Goal: Task Accomplishment & Management: Manage account settings

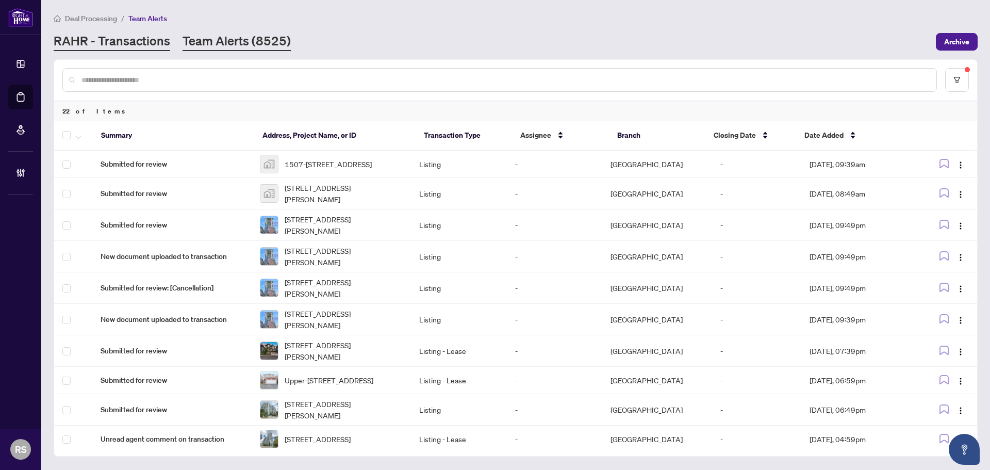
click at [127, 40] on link "RAHR - Transactions" at bounding box center [112, 41] width 117 height 19
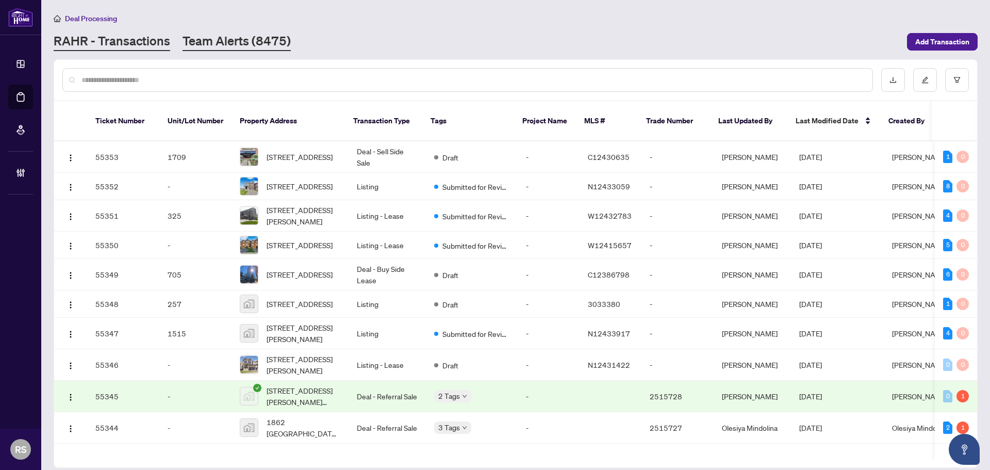
click at [221, 41] on link "Team Alerts (8475)" at bounding box center [237, 41] width 108 height 19
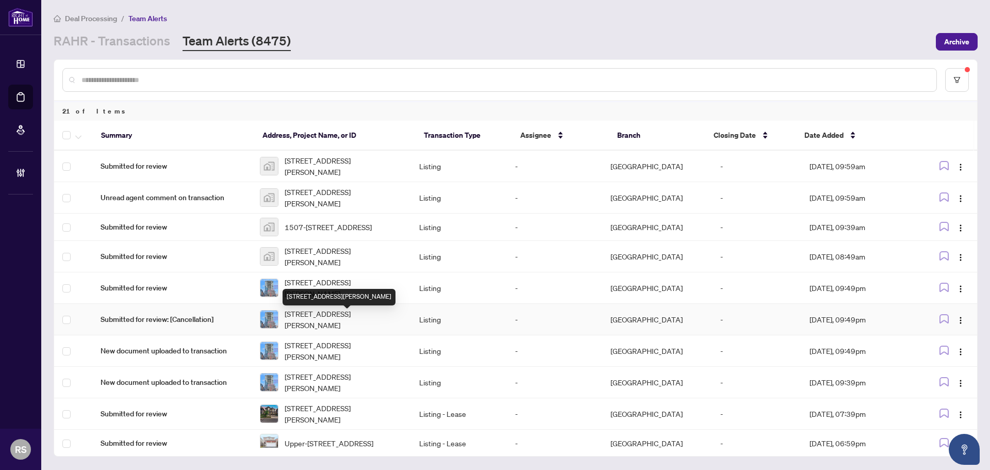
click at [319, 324] on span "[STREET_ADDRESS][PERSON_NAME]" at bounding box center [344, 319] width 118 height 23
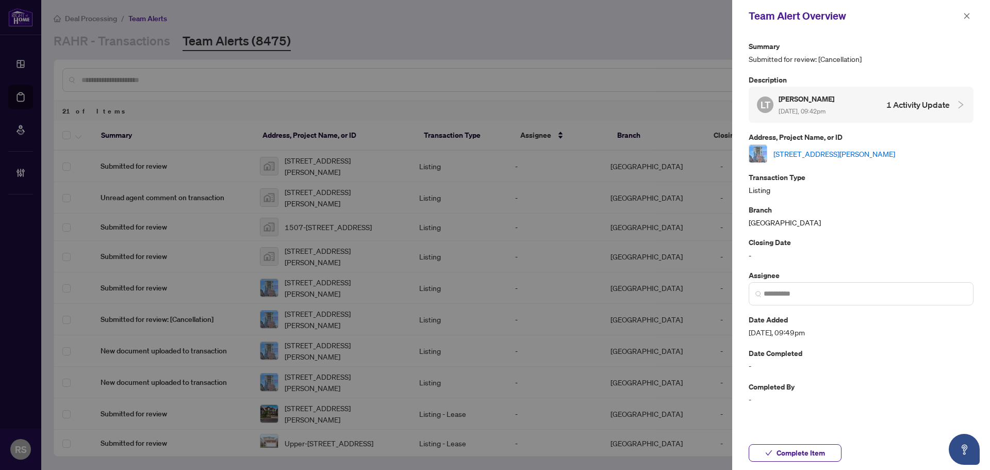
click at [842, 152] on link "[STREET_ADDRESS][PERSON_NAME]" at bounding box center [834, 153] width 122 height 11
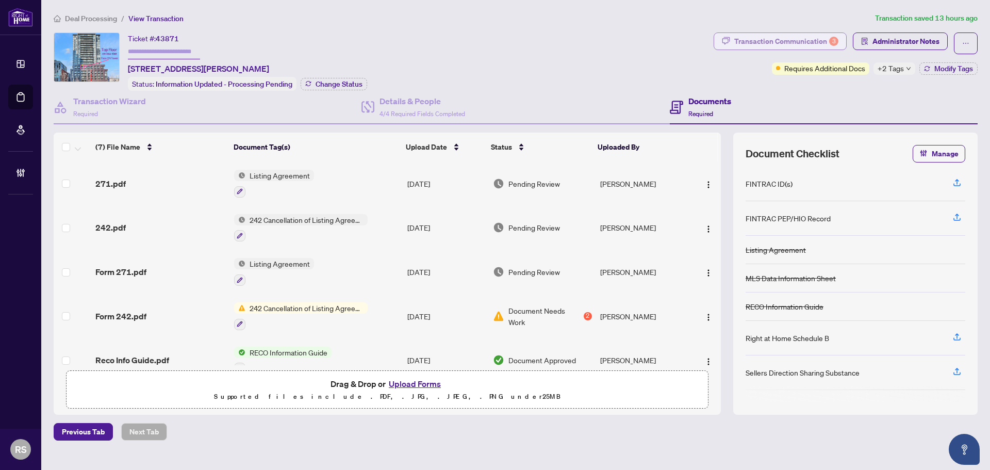
click at [798, 40] on div "Transaction Communication 3" at bounding box center [786, 41] width 104 height 16
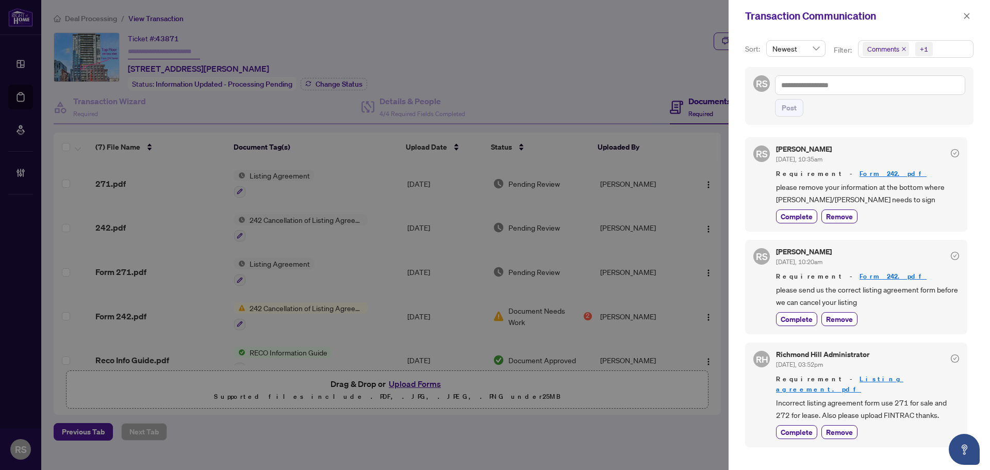
scroll to position [2, 0]
click at [966, 17] on icon "close" at bounding box center [967, 16] width 6 height 6
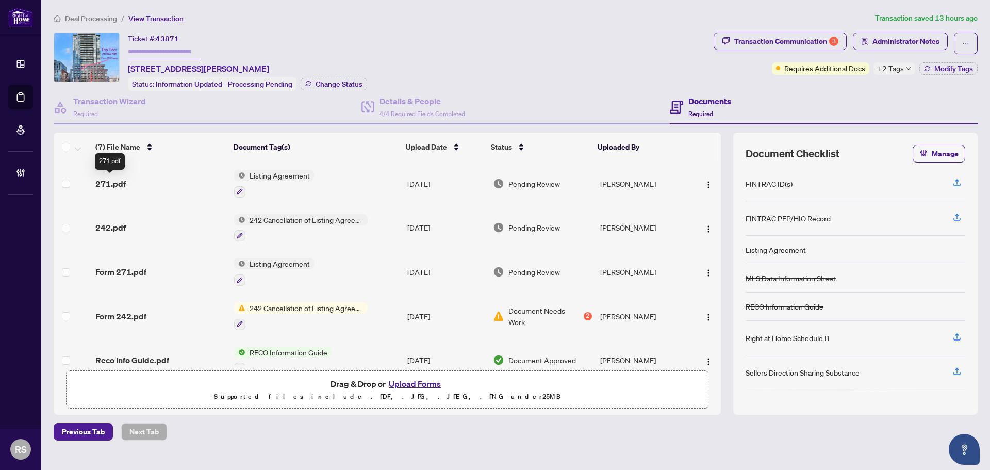
click at [119, 181] on span "271.pdf" at bounding box center [110, 183] width 30 height 12
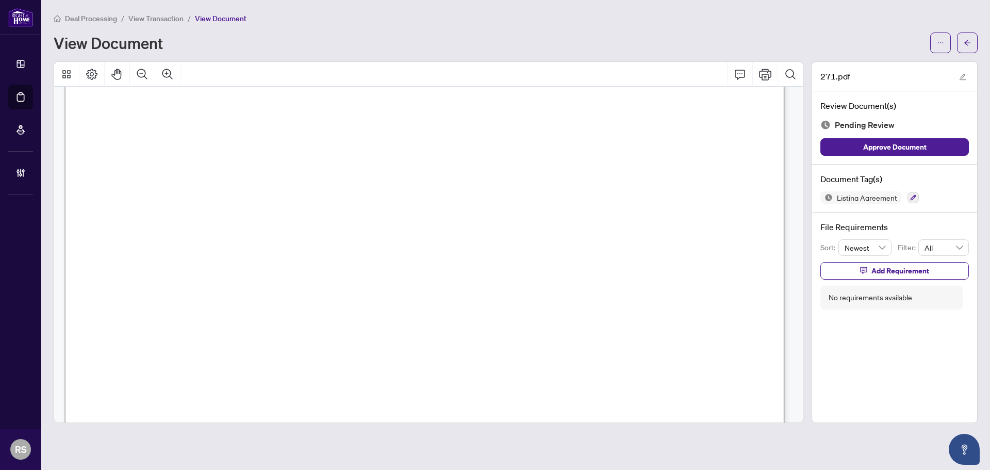
scroll to position [258, 0]
click at [170, 23] on li "View Transaction" at bounding box center [155, 18] width 55 height 12
click at [170, 19] on span "View Transaction" at bounding box center [155, 18] width 55 height 9
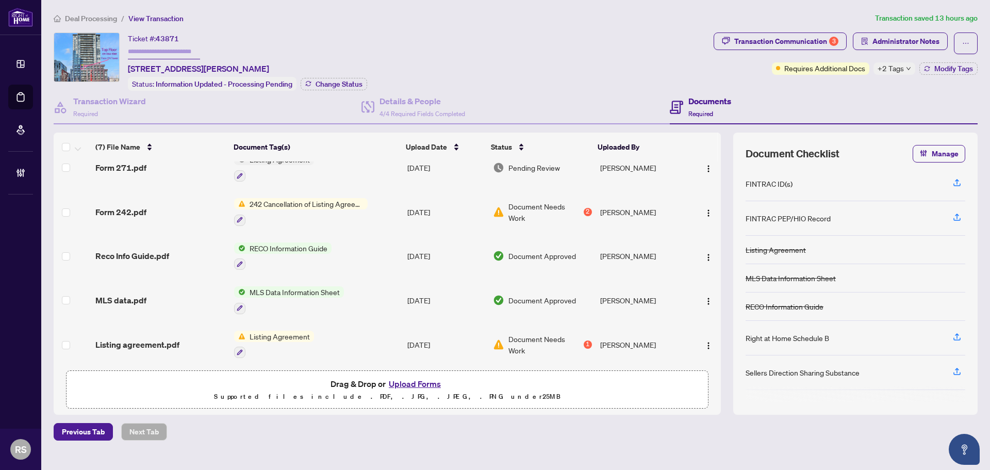
scroll to position [108, 0]
click at [125, 337] on span "Listing agreement.pdf" at bounding box center [137, 343] width 84 height 12
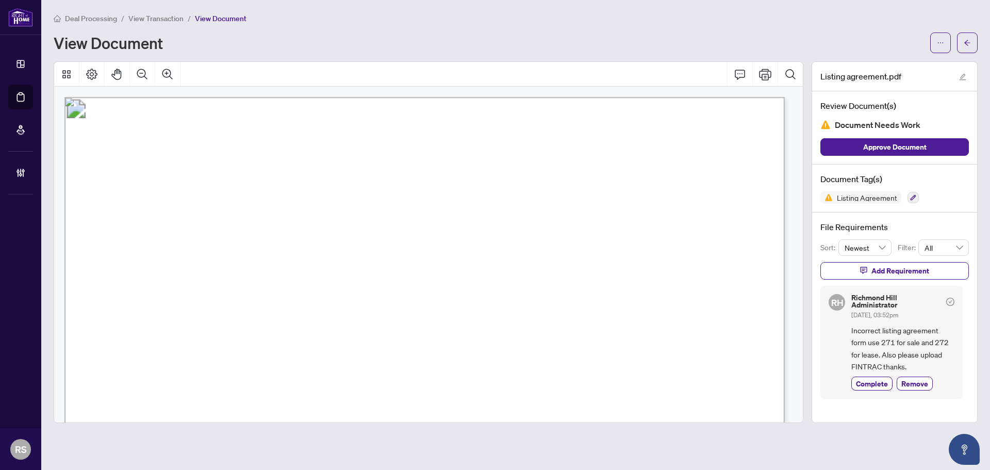
click at [160, 19] on span "View Transaction" at bounding box center [155, 18] width 55 height 9
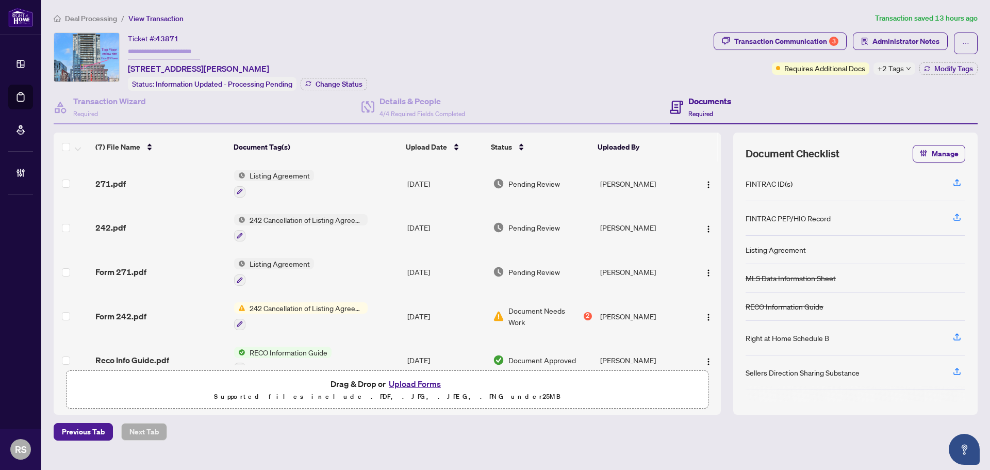
click at [110, 19] on span "Deal Processing" at bounding box center [91, 18] width 52 height 9
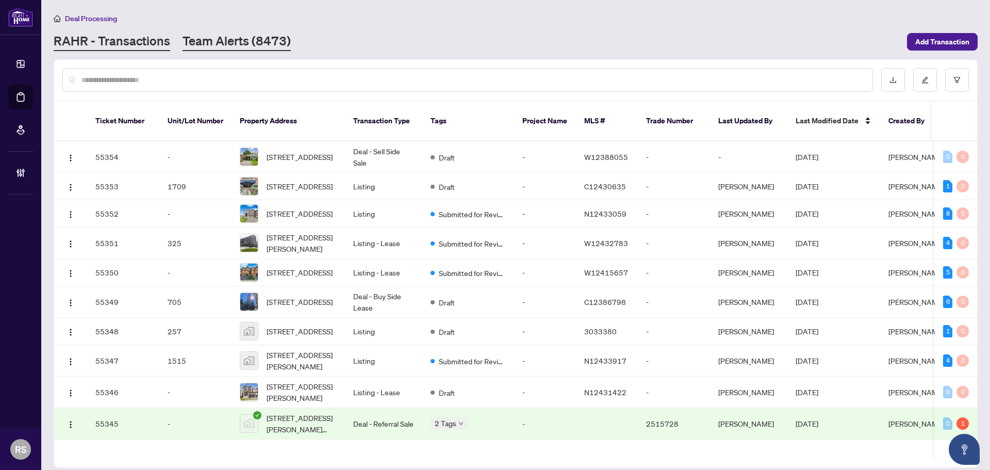
click at [227, 41] on link "Team Alerts (8473)" at bounding box center [237, 41] width 108 height 19
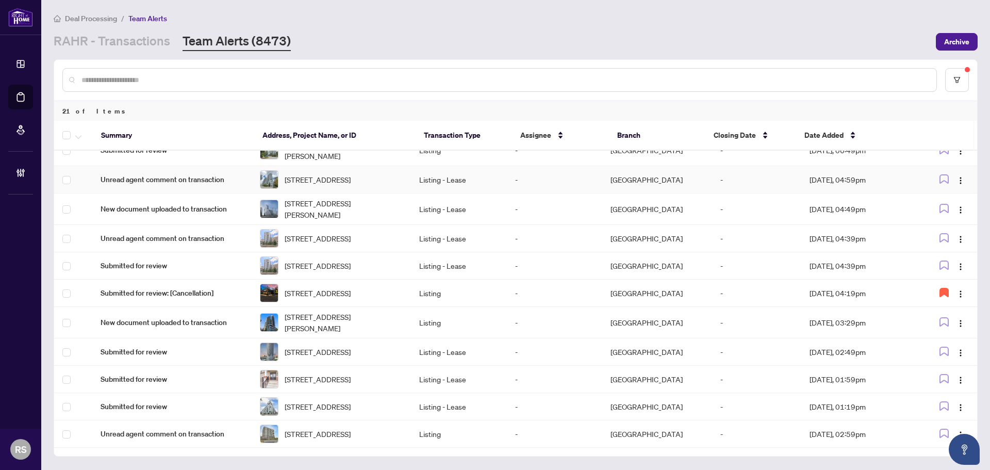
scroll to position [363, 0]
click at [348, 433] on span "[STREET_ADDRESS]" at bounding box center [318, 433] width 66 height 11
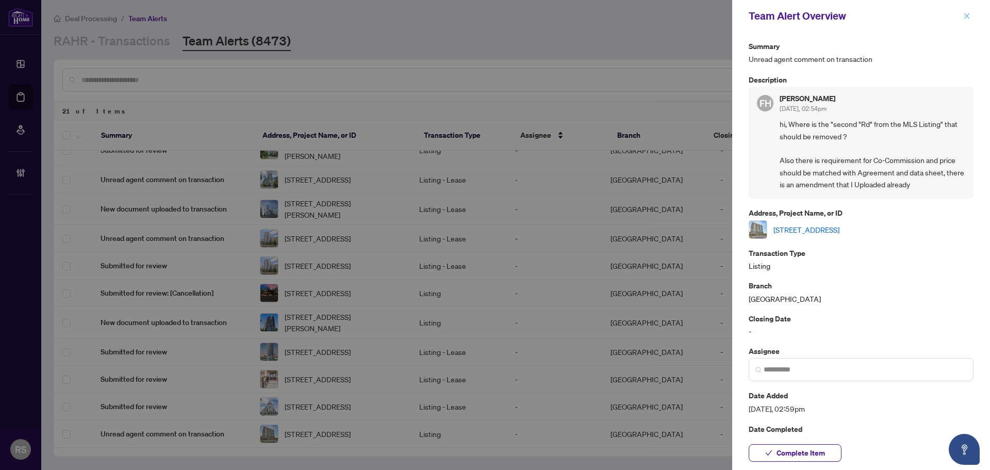
click at [968, 14] on icon "close" at bounding box center [966, 15] width 7 height 7
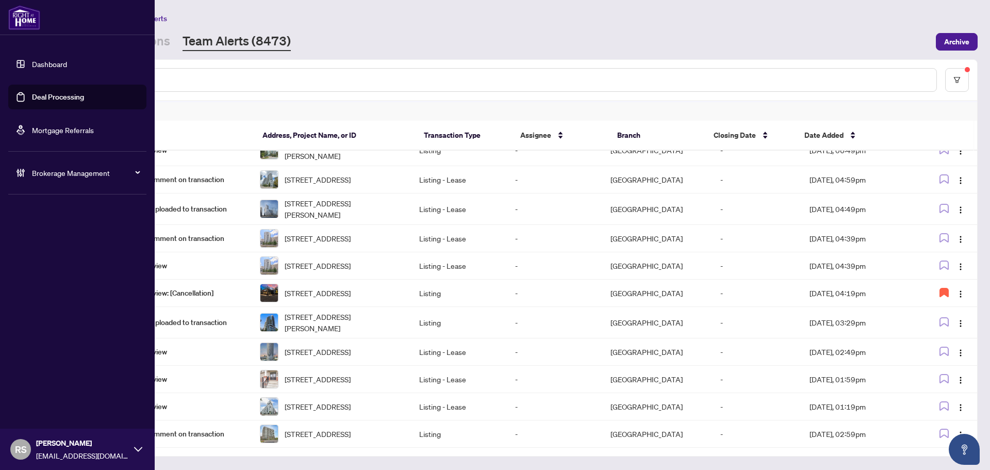
click at [65, 169] on span "Brokerage Management" at bounding box center [85, 172] width 107 height 11
click at [60, 244] on link "Manage Agents" at bounding box center [47, 246] width 51 height 9
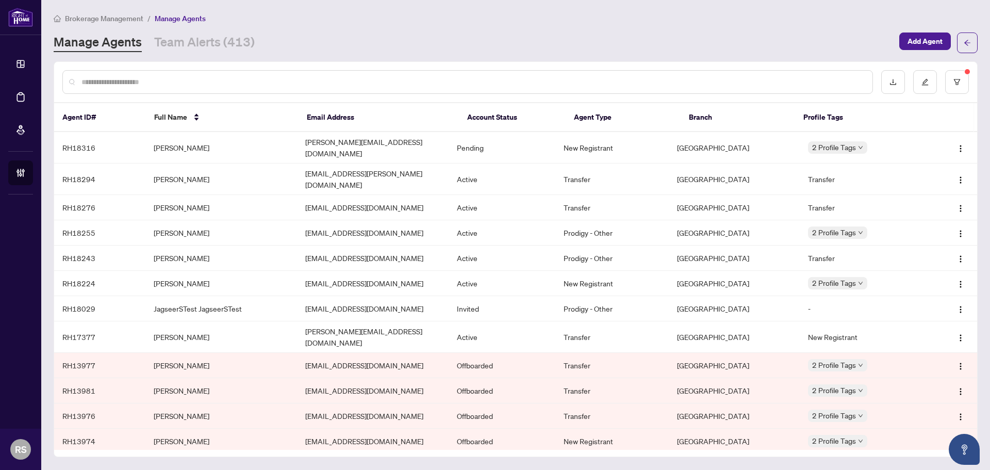
click at [126, 82] on input "text" at bounding box center [472, 81] width 783 height 11
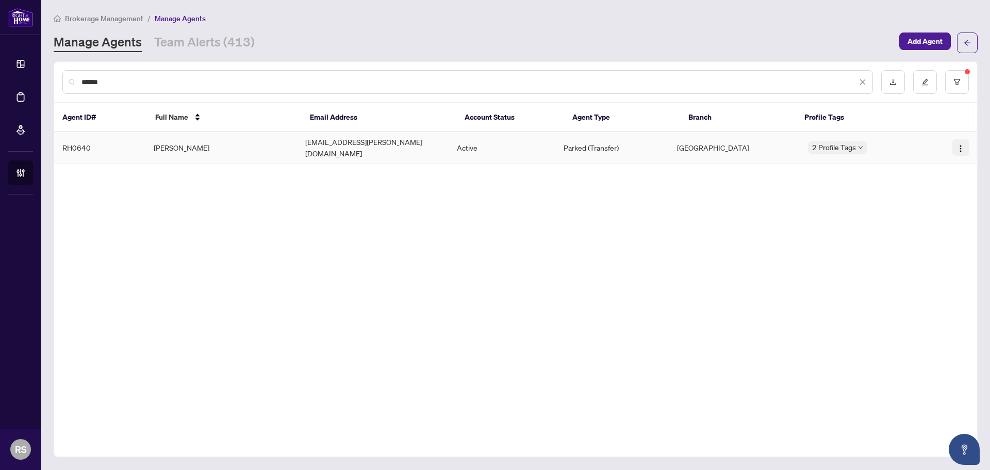
type input "******"
click at [962, 148] on img "button" at bounding box center [960, 148] width 8 height 8
click at [922, 198] on span "Offboard Agent" at bounding box center [932, 197] width 56 height 11
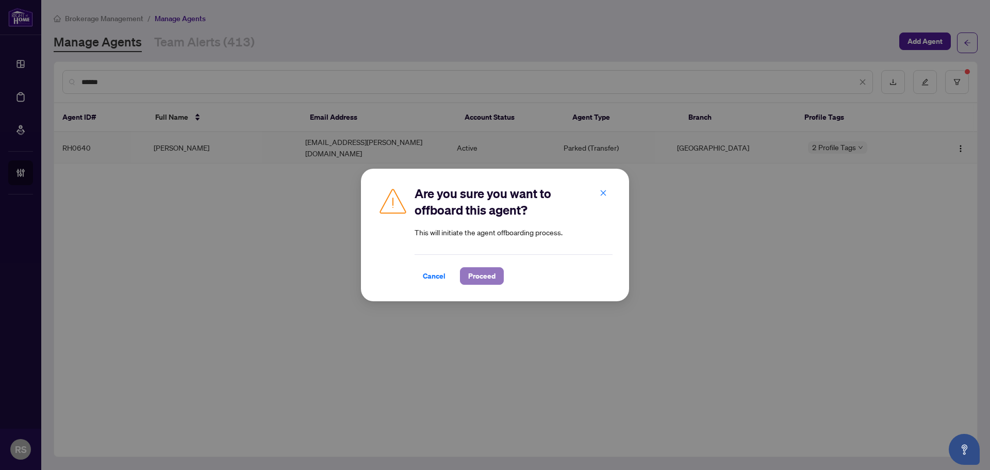
click at [490, 280] on span "Proceed" at bounding box center [481, 276] width 27 height 16
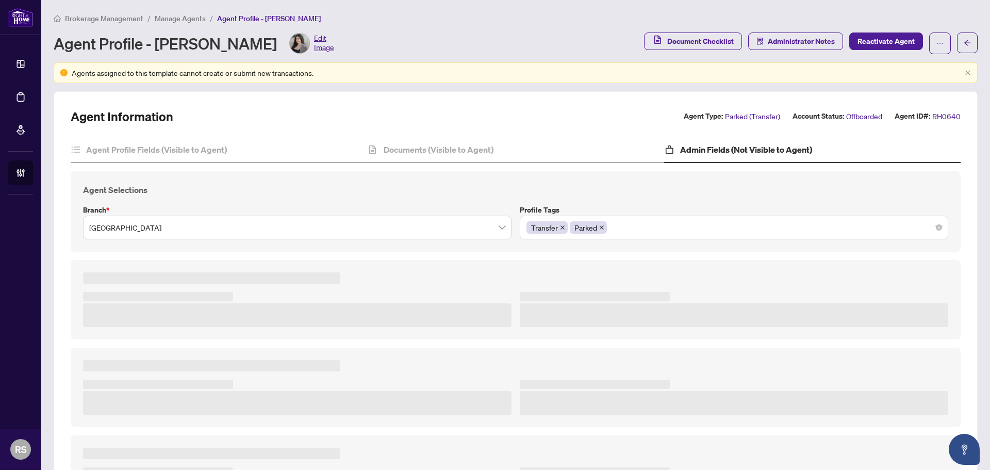
type textarea "**** ***"
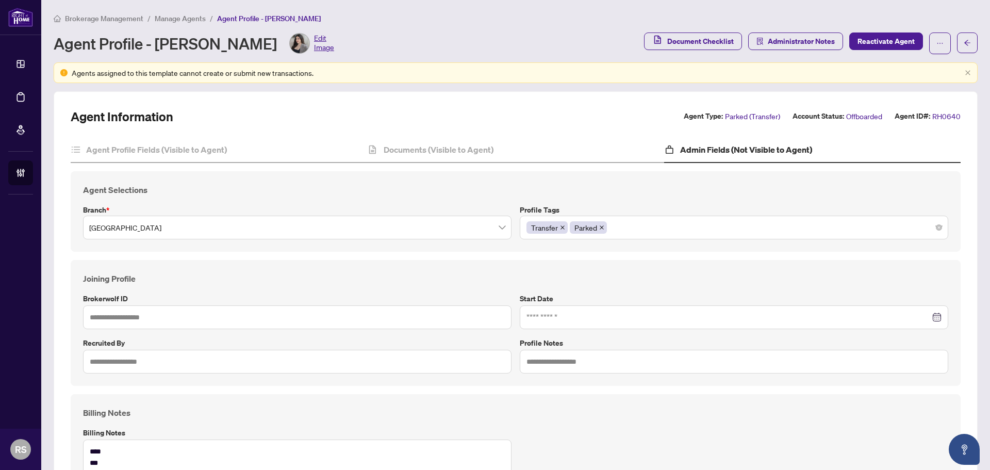
type input "*****"
type input "**********"
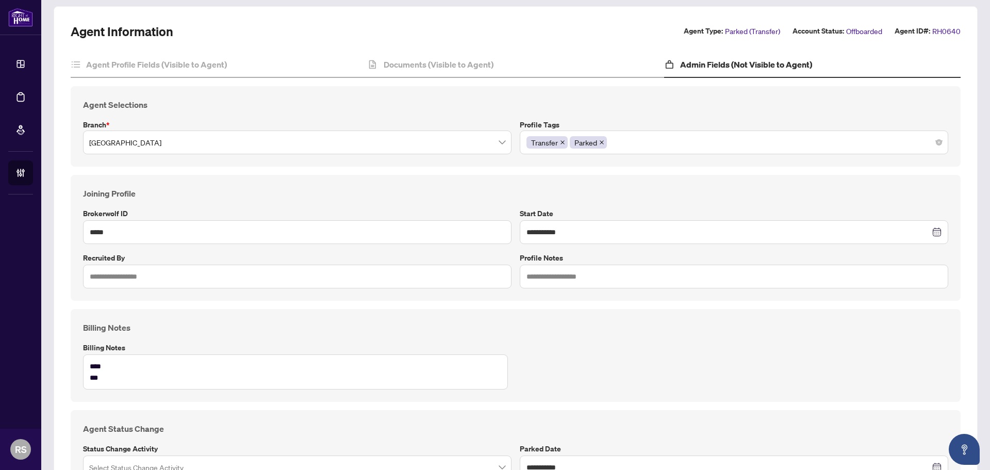
scroll to position [103, 0]
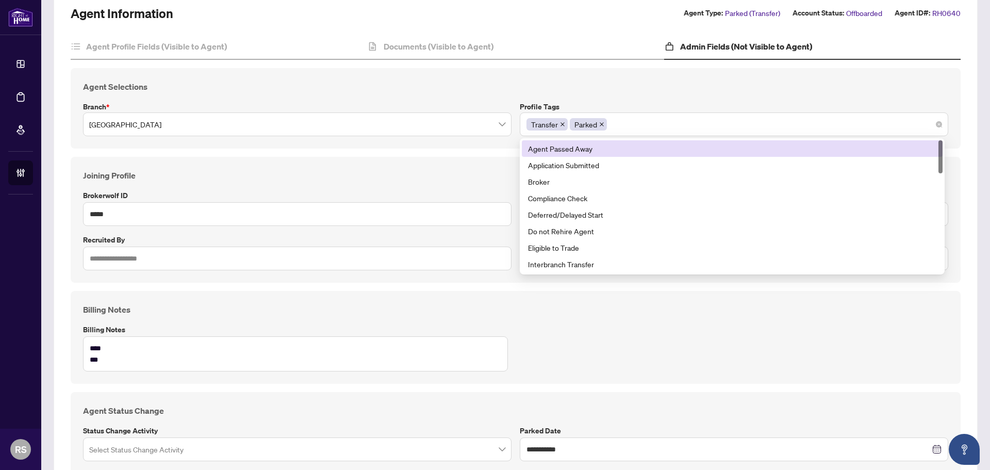
click at [661, 127] on div "Transfer Parked" at bounding box center [733, 124] width 415 height 19
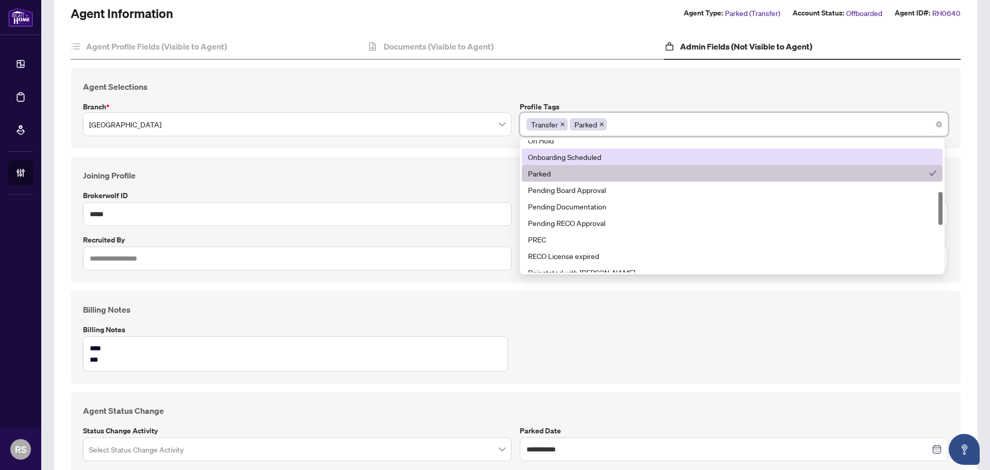
scroll to position [258, 0]
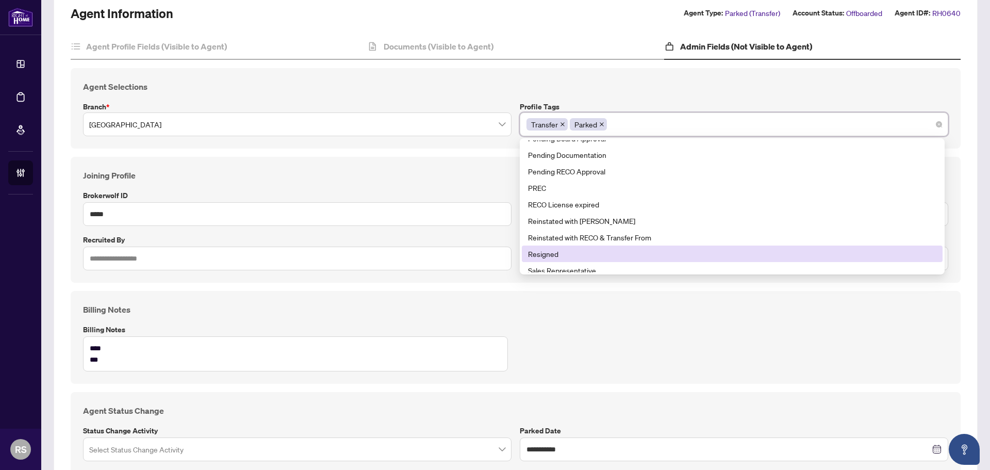
click at [549, 253] on div "Resigned" at bounding box center [732, 253] width 408 height 11
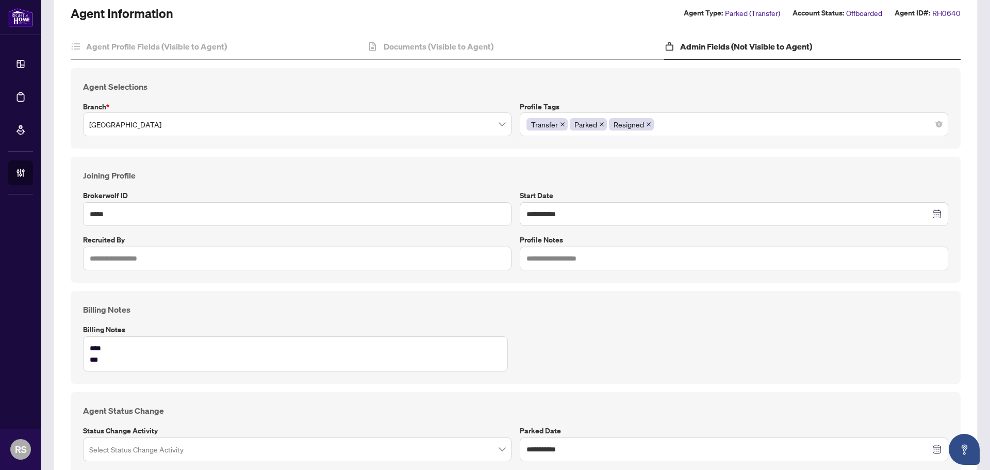
click at [905, 341] on div "Billing Notes Billing Notes **** ***" at bounding box center [515, 337] width 873 height 68
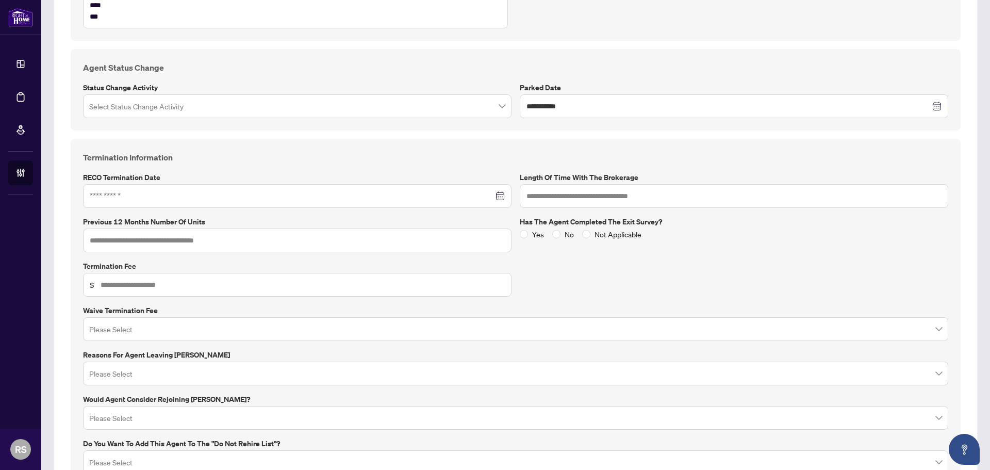
scroll to position [464, 0]
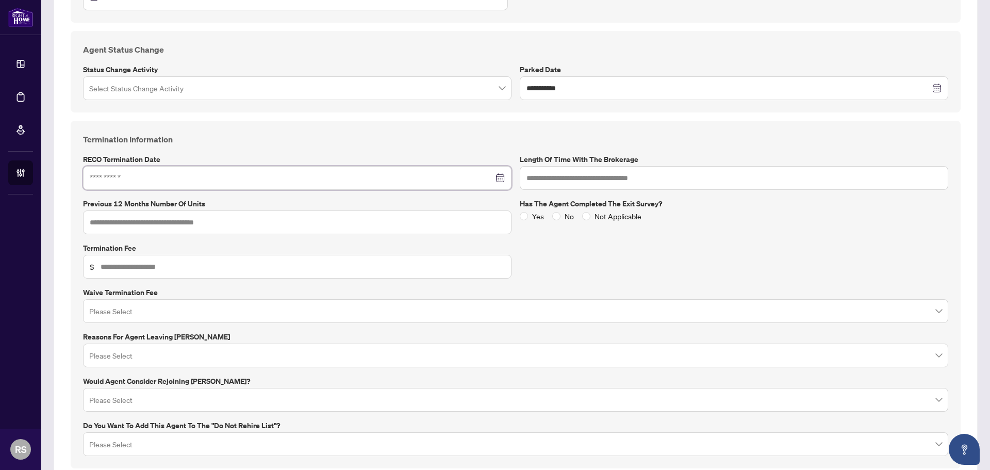
click at [165, 177] on input at bounding box center [292, 177] width 404 height 11
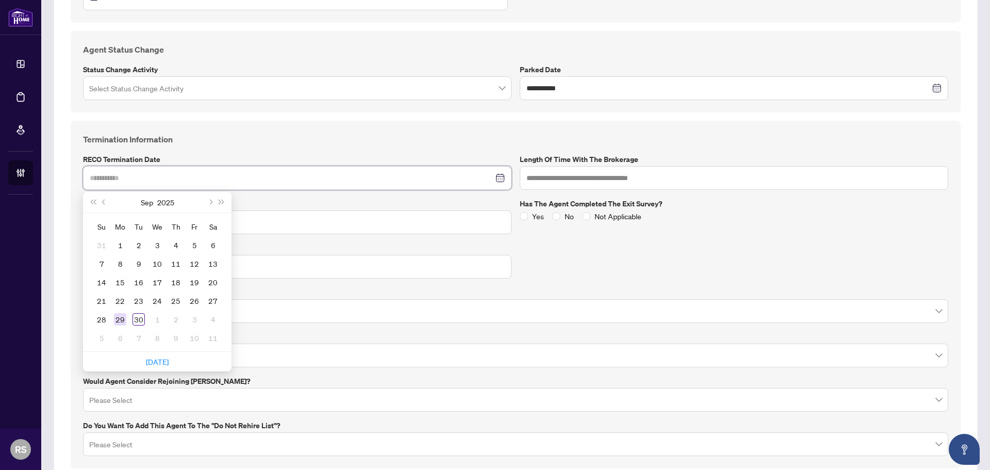
type input "**********"
click at [118, 320] on div "29" at bounding box center [120, 319] width 12 height 12
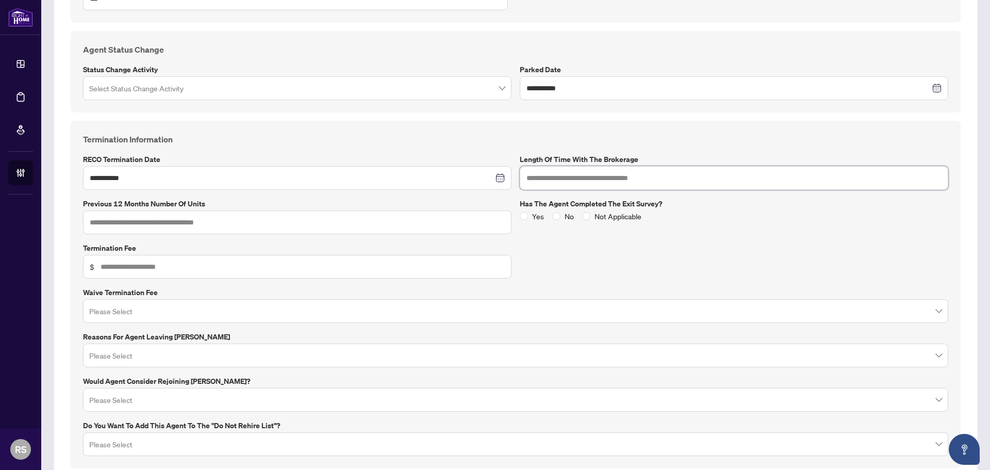
click at [541, 177] on input "text" at bounding box center [734, 178] width 428 height 24
type input "******"
click at [159, 219] on input "text" at bounding box center [297, 222] width 428 height 24
type input "*"
click at [121, 264] on input "text" at bounding box center [303, 266] width 404 height 11
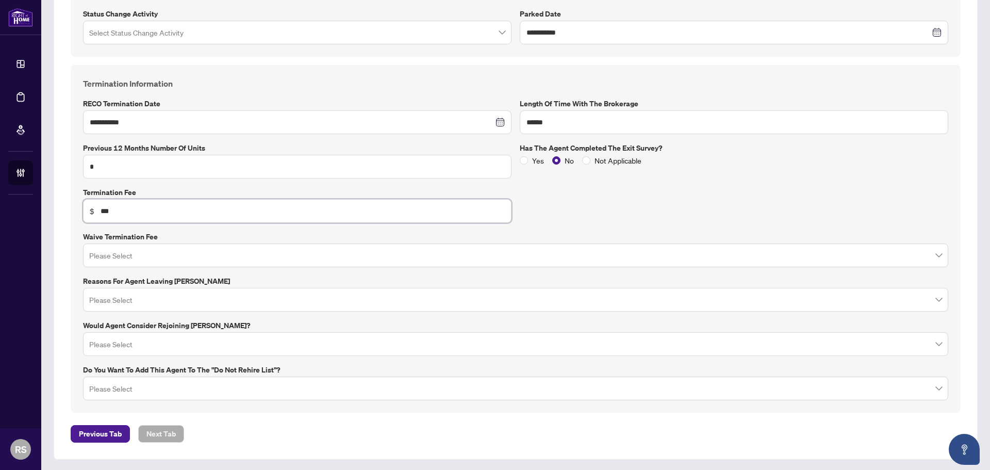
scroll to position [521, 0]
type input "***"
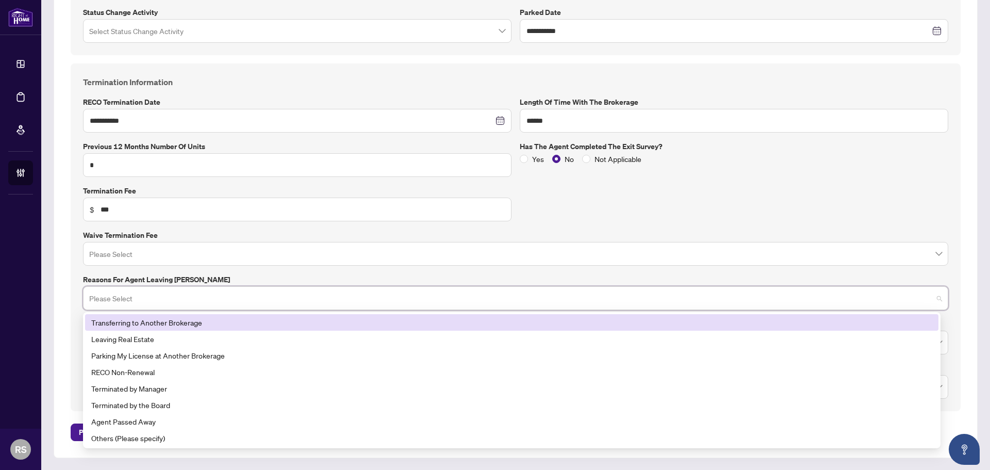
click at [168, 301] on input "search" at bounding box center [510, 299] width 843 height 23
click at [156, 324] on div "Transferring to Another Brokerage" at bounding box center [511, 322] width 841 height 11
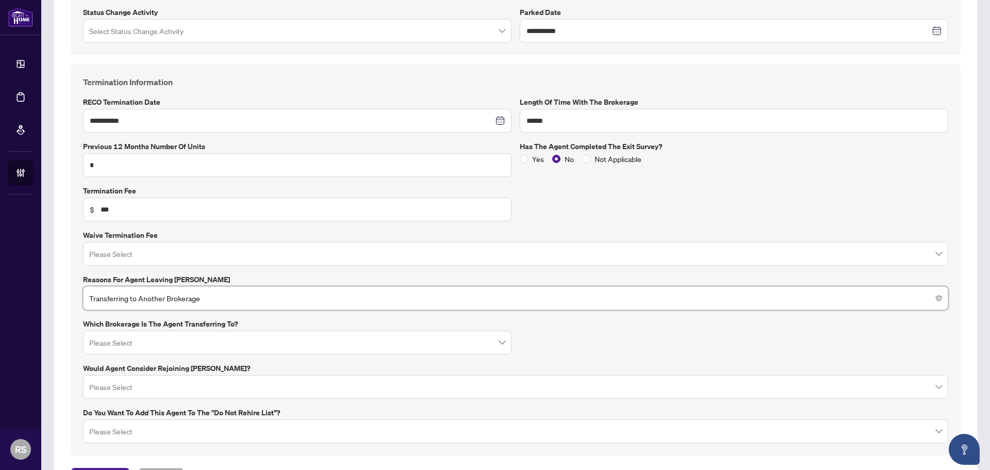
click at [135, 346] on input "search" at bounding box center [292, 344] width 407 height 23
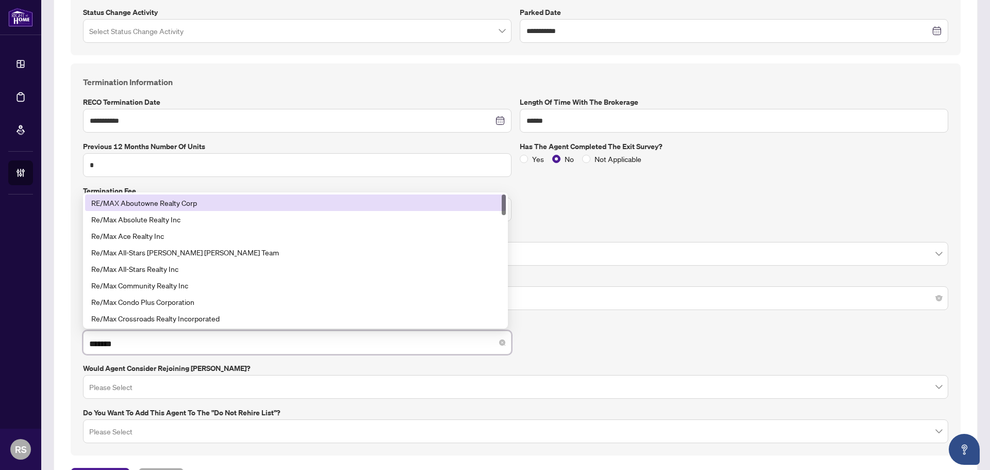
type input "********"
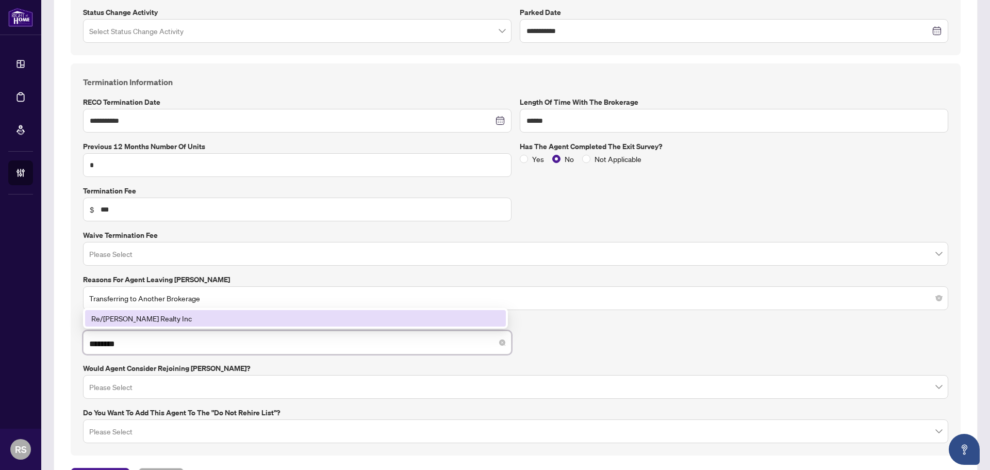
click at [131, 314] on div "Re/[PERSON_NAME] Realty Inc" at bounding box center [295, 317] width 408 height 11
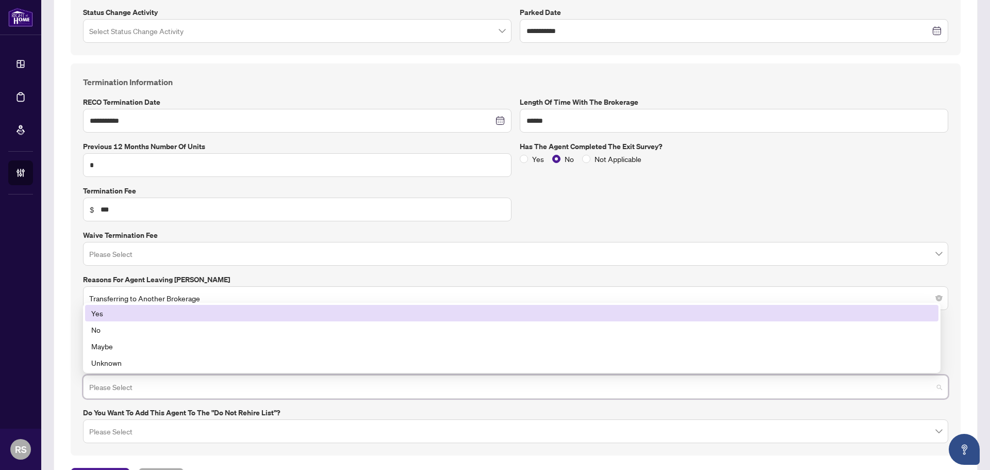
click at [140, 380] on input "search" at bounding box center [510, 388] width 843 height 23
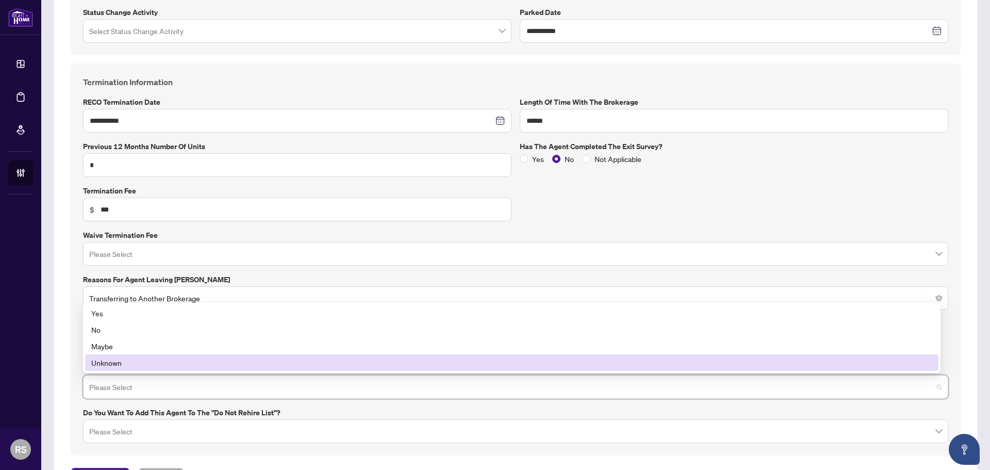
click at [107, 363] on div "Unknown" at bounding box center [511, 362] width 841 height 11
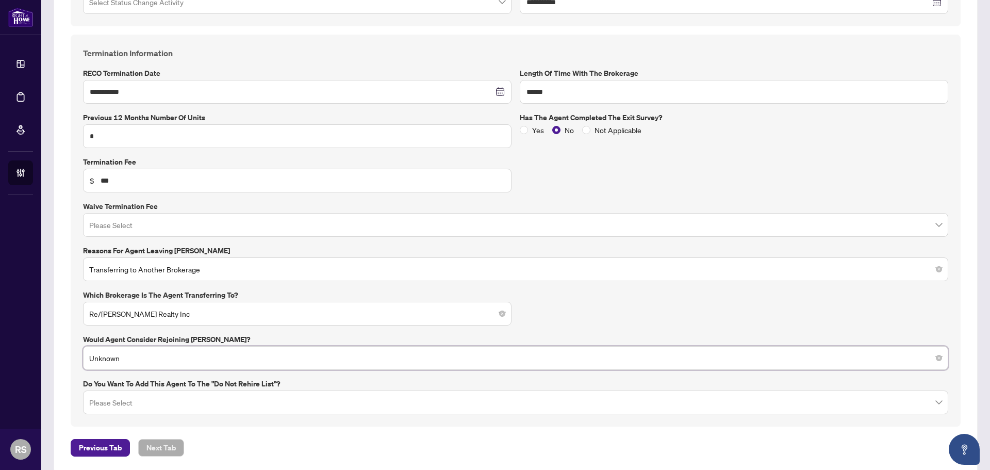
scroll to position [566, 0]
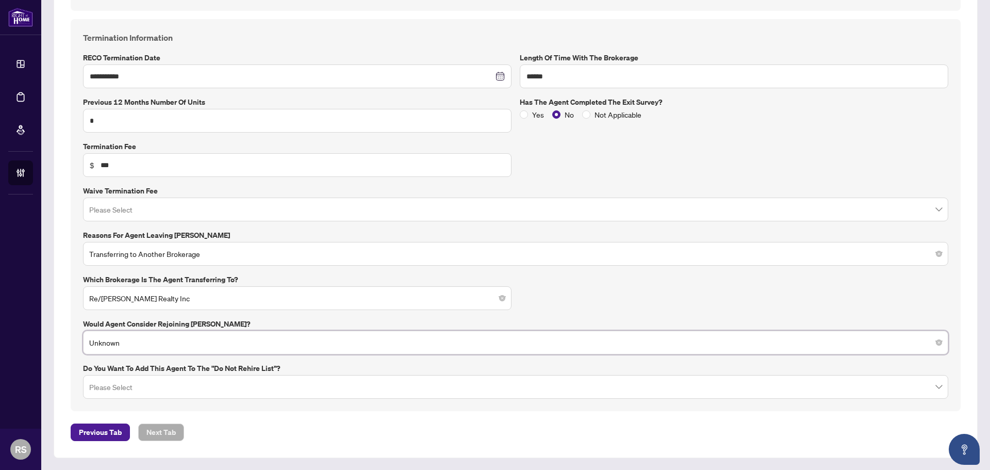
click at [148, 392] on input "search" at bounding box center [510, 388] width 843 height 23
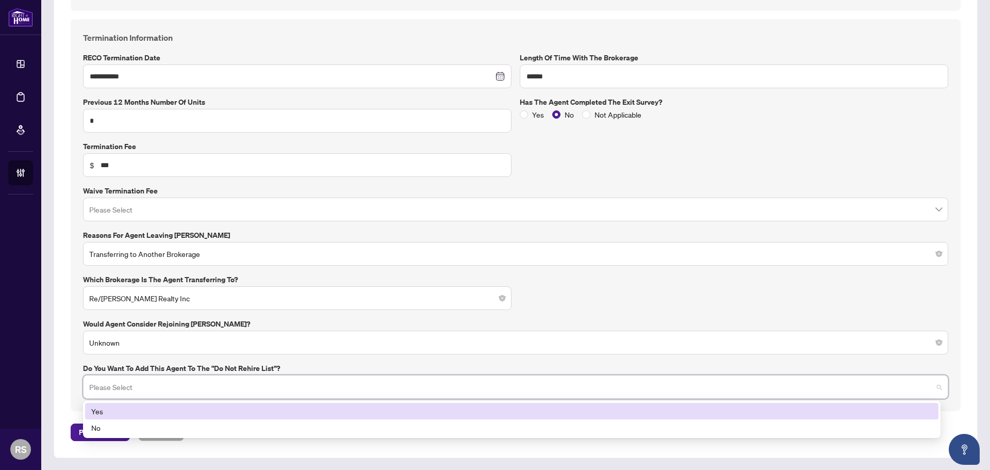
click at [102, 409] on div "Yes" at bounding box center [511, 410] width 841 height 11
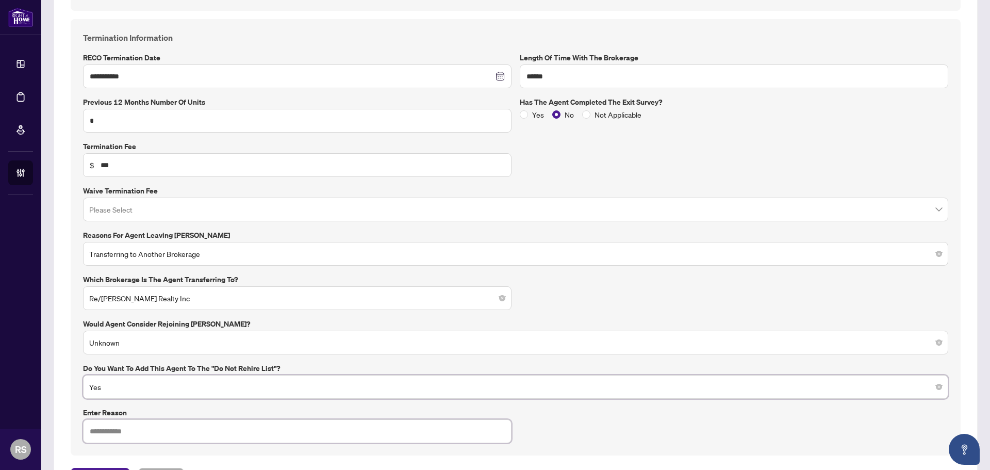
click at [144, 432] on input "text" at bounding box center [297, 431] width 428 height 24
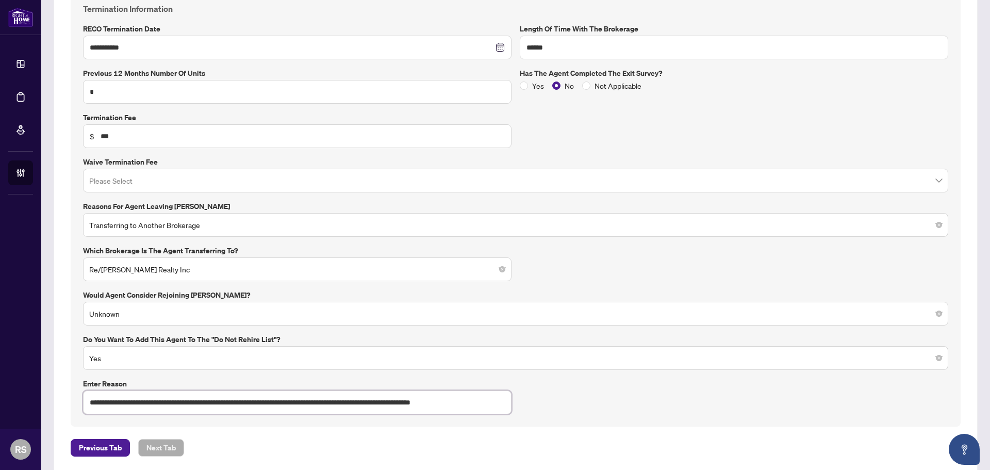
scroll to position [610, 0]
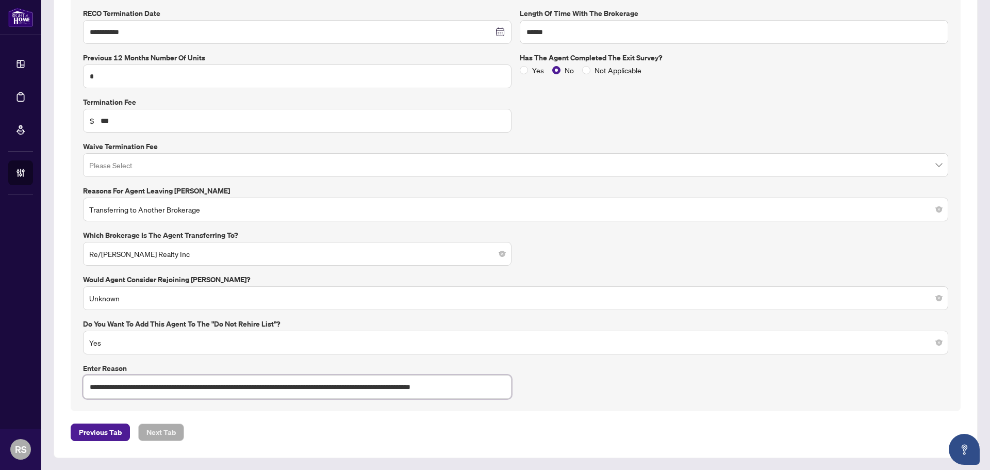
drag, startPoint x: 90, startPoint y: 388, endPoint x: 496, endPoint y: 397, distance: 406.4
click at [496, 397] on input "**********" at bounding box center [297, 387] width 428 height 24
type input "**********"
click at [627, 407] on div "**********" at bounding box center [516, 193] width 890 height 436
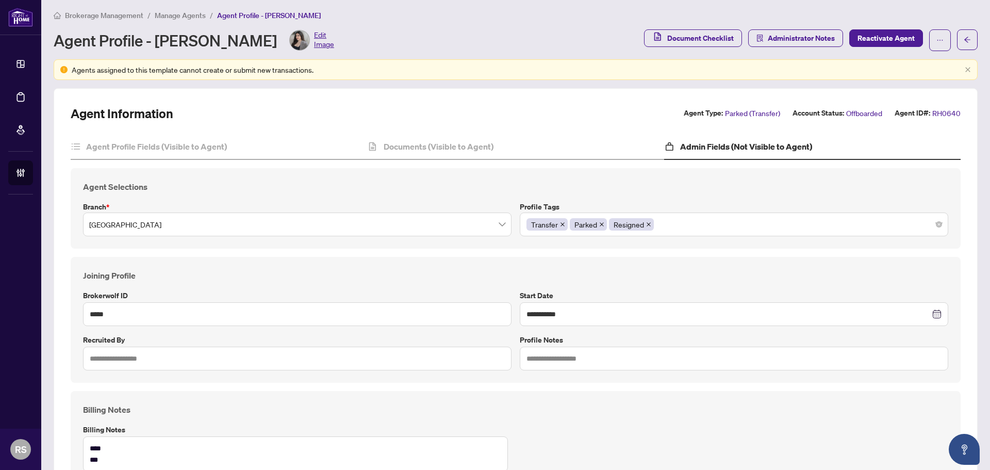
scroll to position [0, 0]
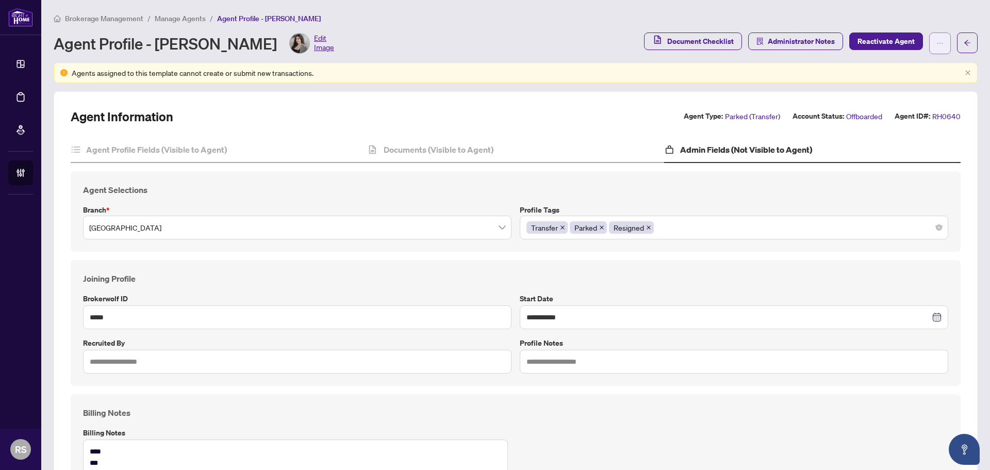
click at [936, 42] on icon "ellipsis" at bounding box center [939, 43] width 7 height 7
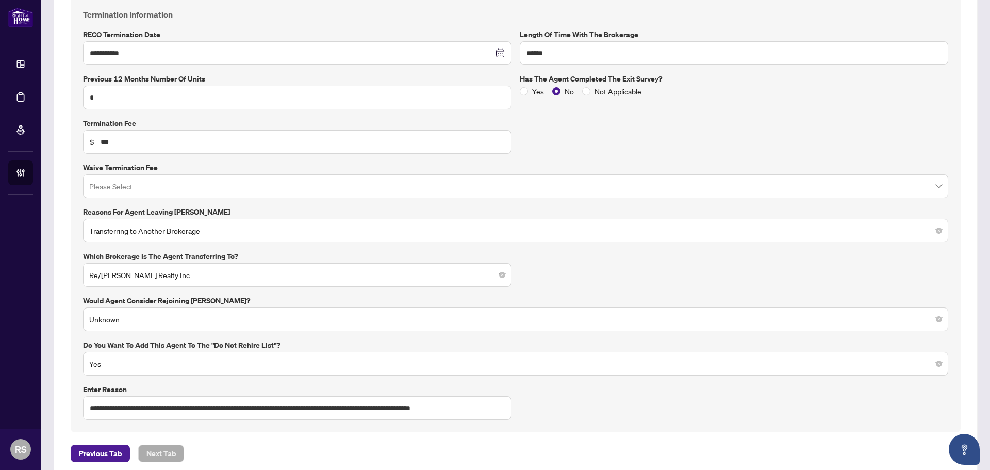
scroll to position [610, 0]
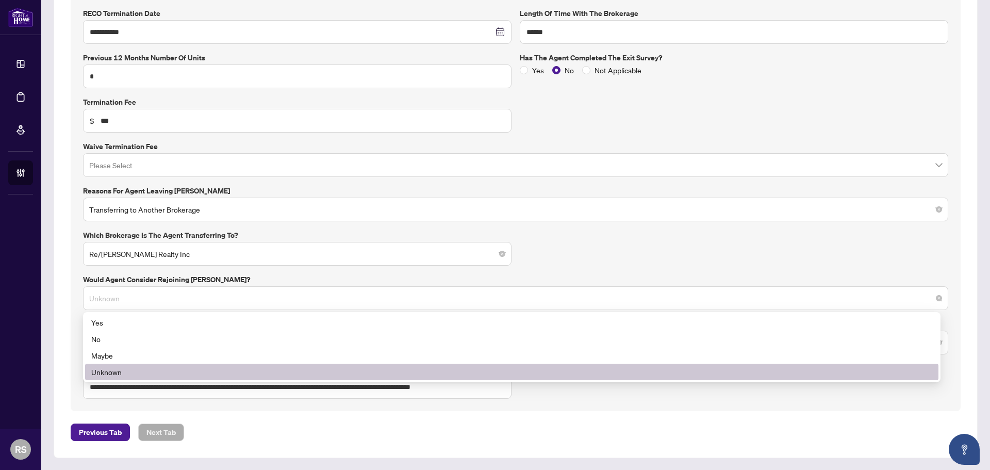
click at [152, 302] on span "Unknown" at bounding box center [515, 298] width 853 height 20
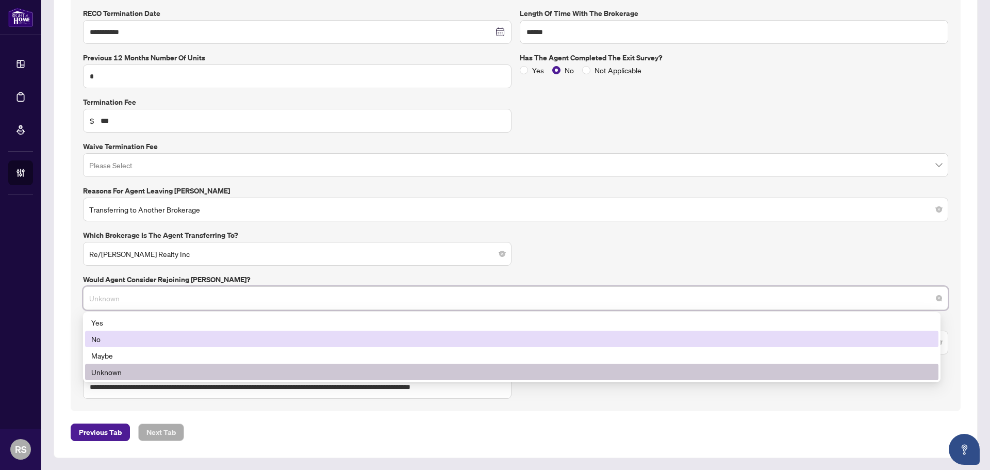
click at [98, 337] on div "No" at bounding box center [511, 338] width 841 height 11
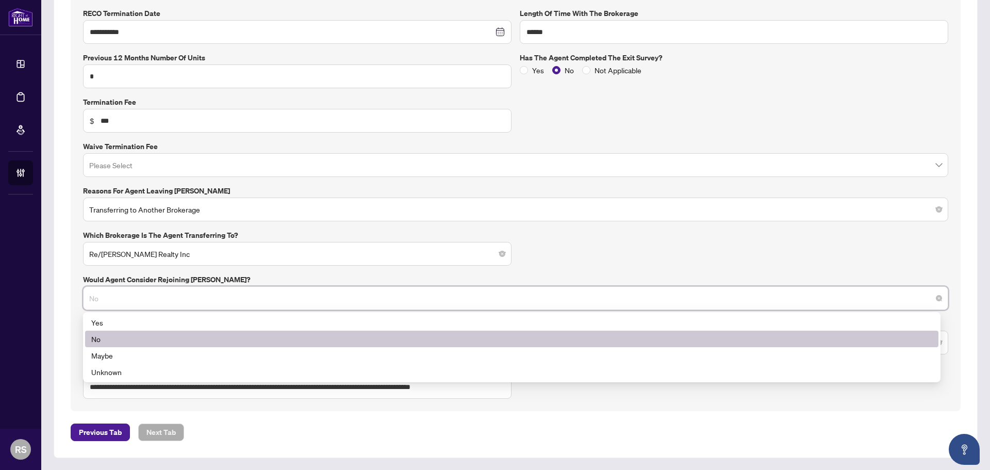
click at [108, 296] on span "No" at bounding box center [515, 298] width 853 height 20
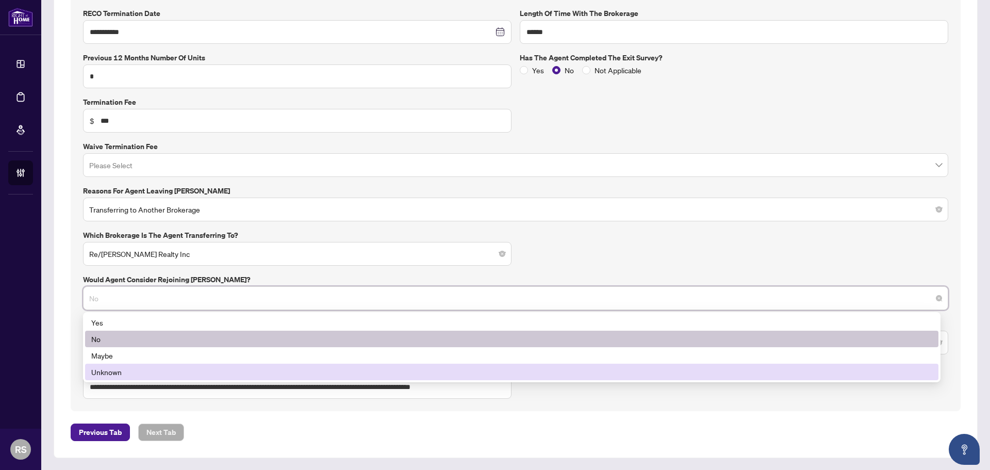
click at [112, 372] on div "Unknown" at bounding box center [511, 371] width 841 height 11
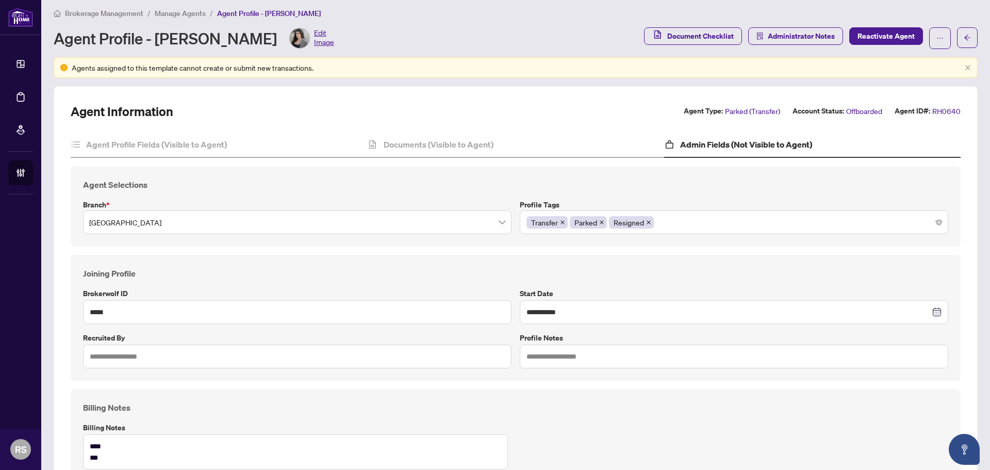
scroll to position [0, 0]
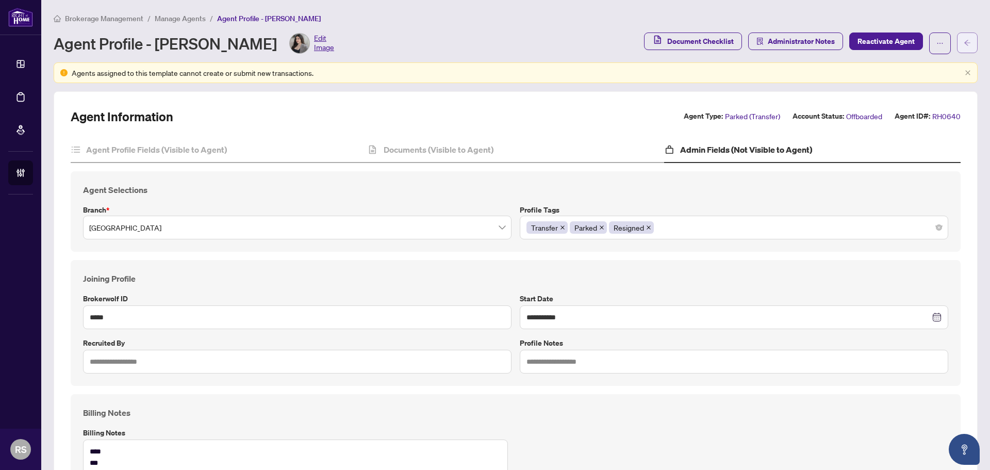
click at [964, 42] on icon "arrow-left" at bounding box center [967, 42] width 7 height 7
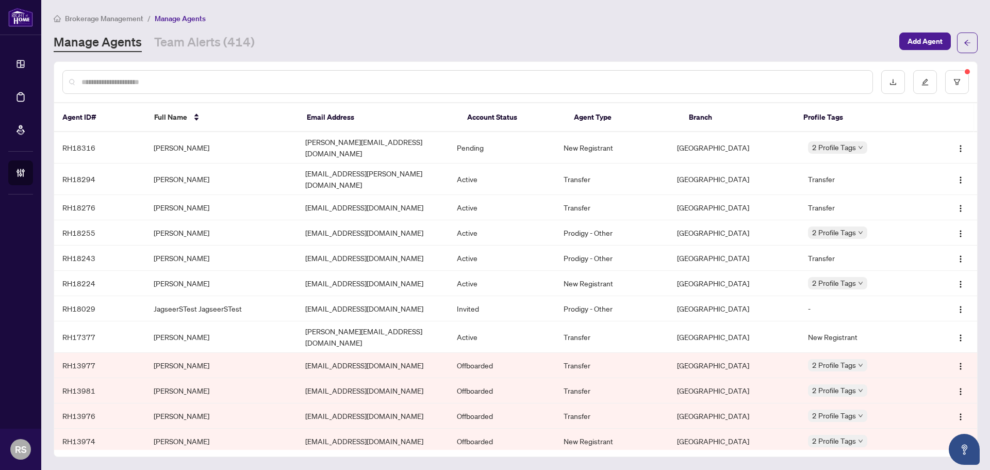
click at [214, 82] on input "text" at bounding box center [472, 81] width 783 height 11
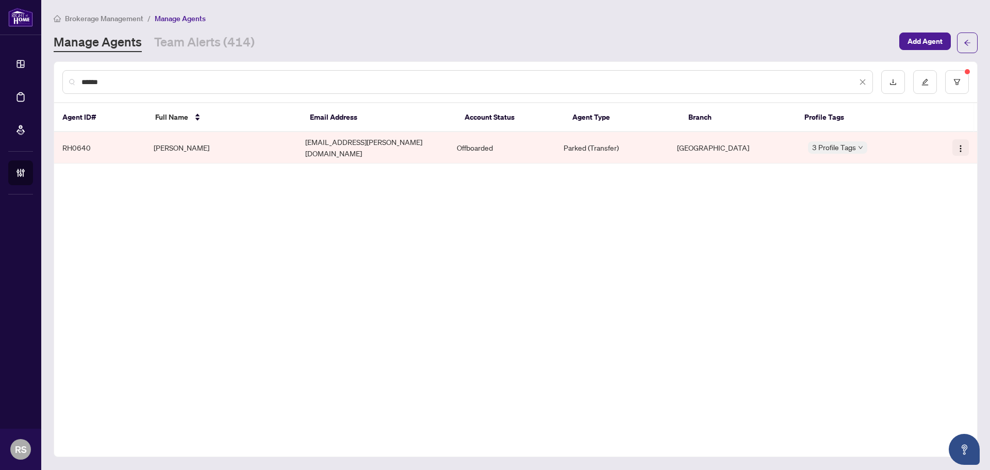
type input "******"
click at [960, 150] on button "button" at bounding box center [960, 147] width 16 height 16
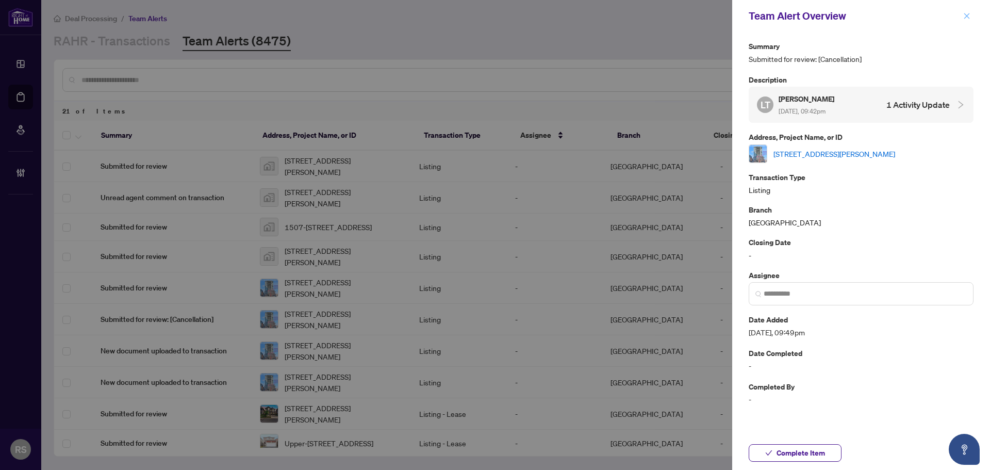
click at [969, 16] on icon "close" at bounding box center [966, 15] width 7 height 7
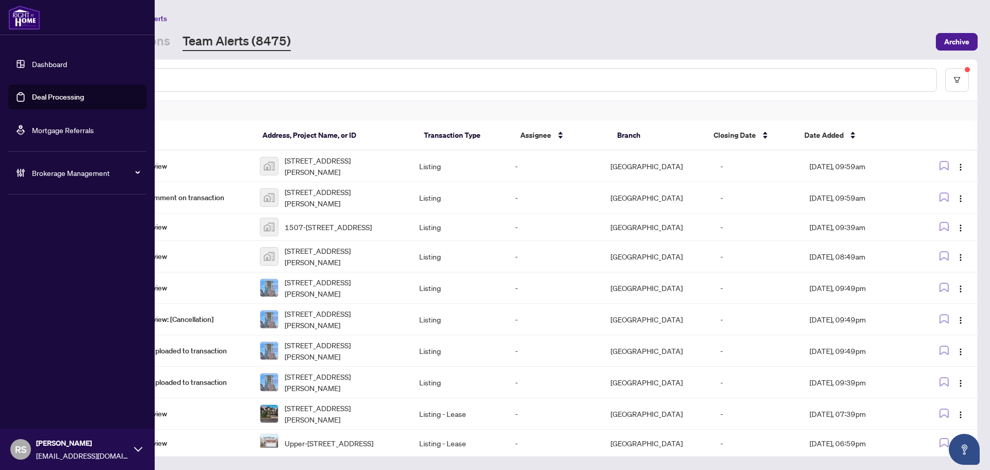
click at [48, 173] on span "Brokerage Management" at bounding box center [85, 172] width 107 height 11
click at [56, 244] on link "Manage Agents" at bounding box center [47, 246] width 51 height 9
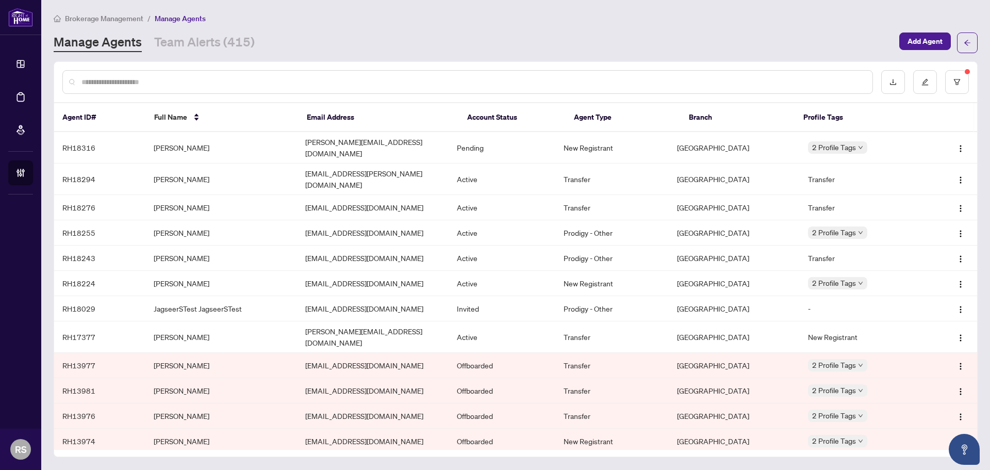
click at [181, 77] on input "text" at bounding box center [472, 81] width 783 height 11
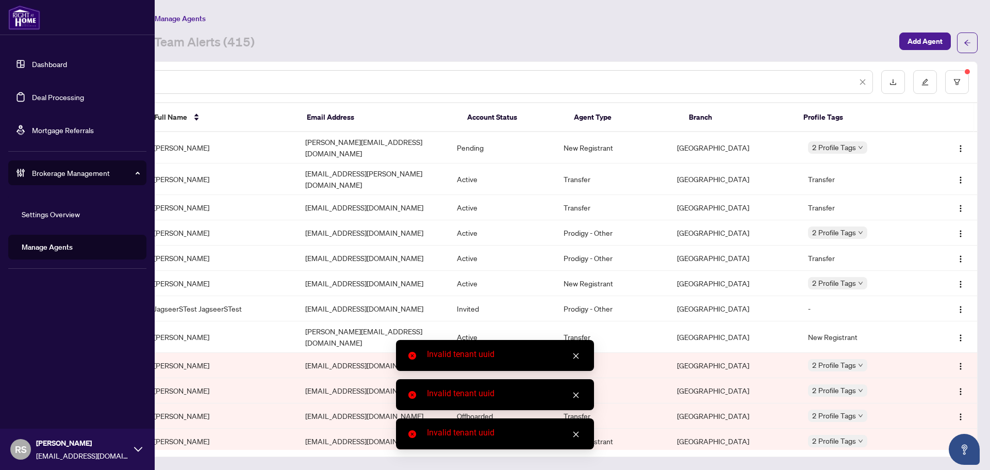
click at [49, 244] on link "Manage Agents" at bounding box center [47, 246] width 51 height 9
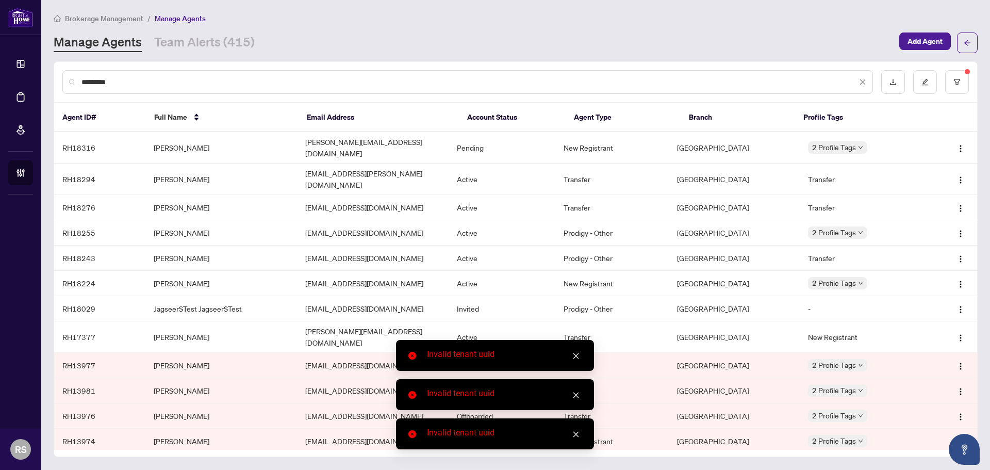
click at [576, 356] on icon "close" at bounding box center [576, 356] width 6 height 6
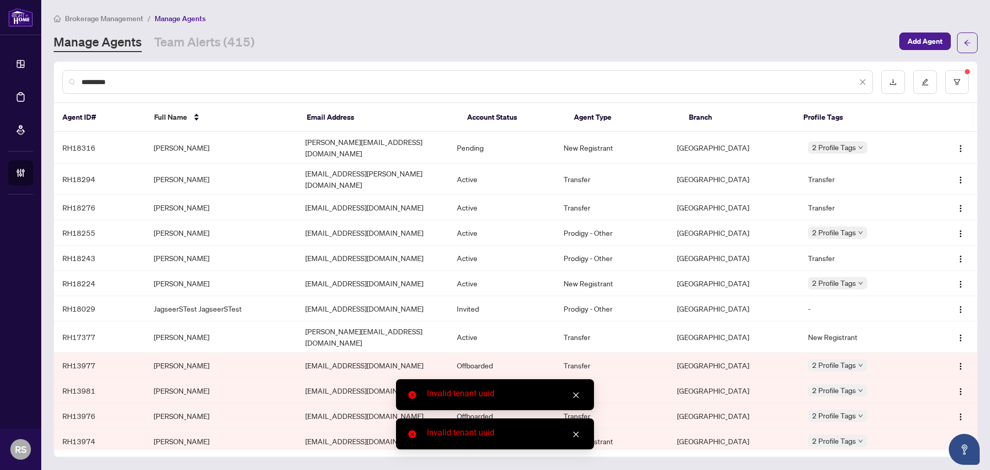
click at [582, 397] on div "Invalid tenant uuid" at bounding box center [495, 394] width 198 height 31
click at [576, 435] on icon "close" at bounding box center [575, 433] width 7 height 7
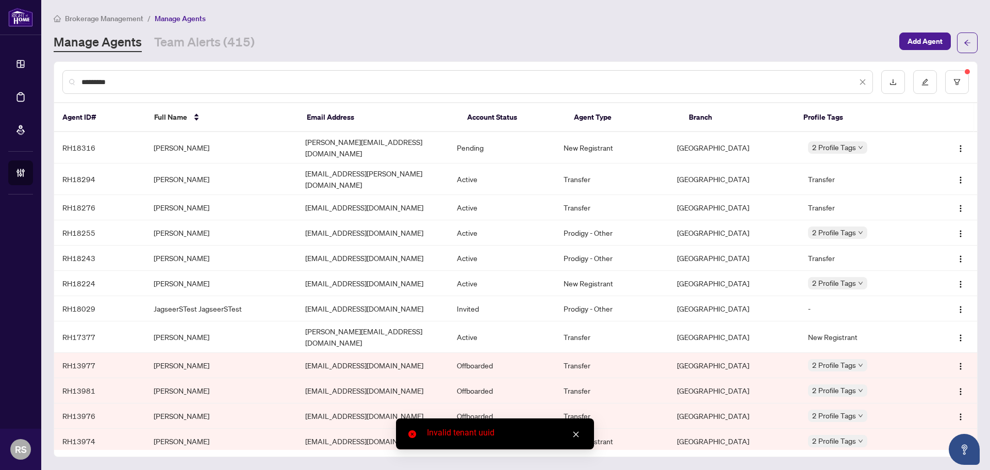
click at [576, 434] on icon "close" at bounding box center [576, 435] width 6 height 6
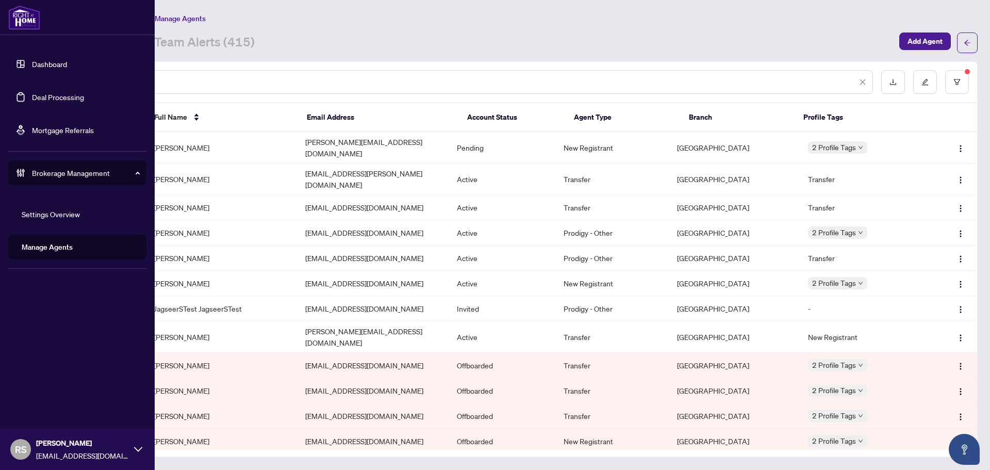
drag, startPoint x: 146, startPoint y: 80, endPoint x: 22, endPoint y: 67, distance: 124.9
click at [22, 67] on div "Dashboard Deal Processing Mortgage Referrals Brokerage Management Settings Over…" at bounding box center [495, 235] width 990 height 470
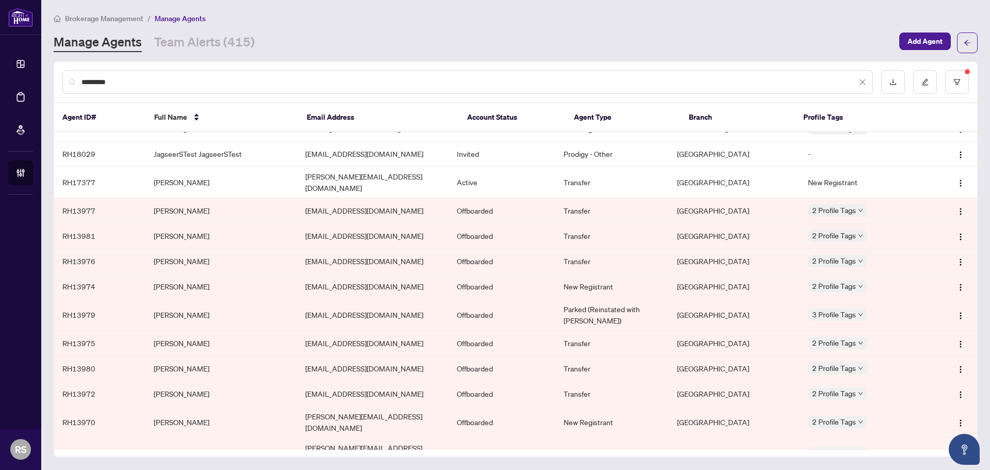
scroll to position [194, 0]
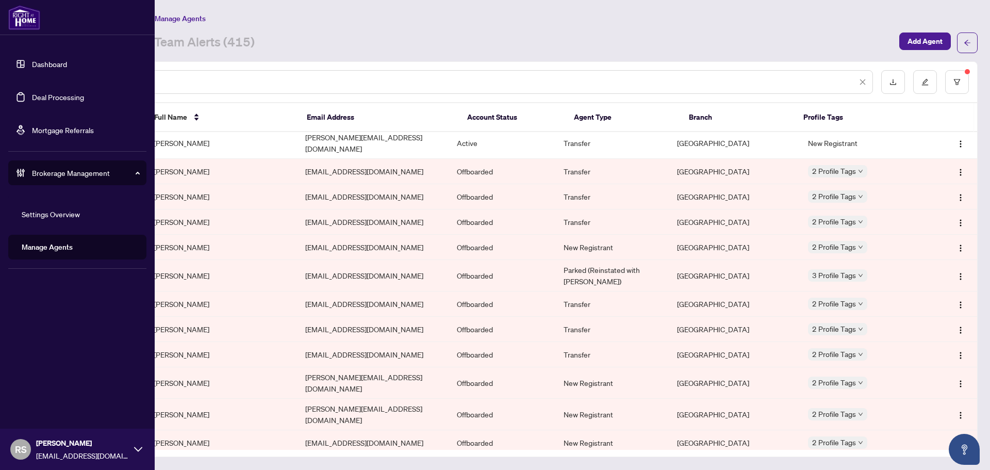
click at [46, 250] on link "Manage Agents" at bounding box center [47, 246] width 51 height 9
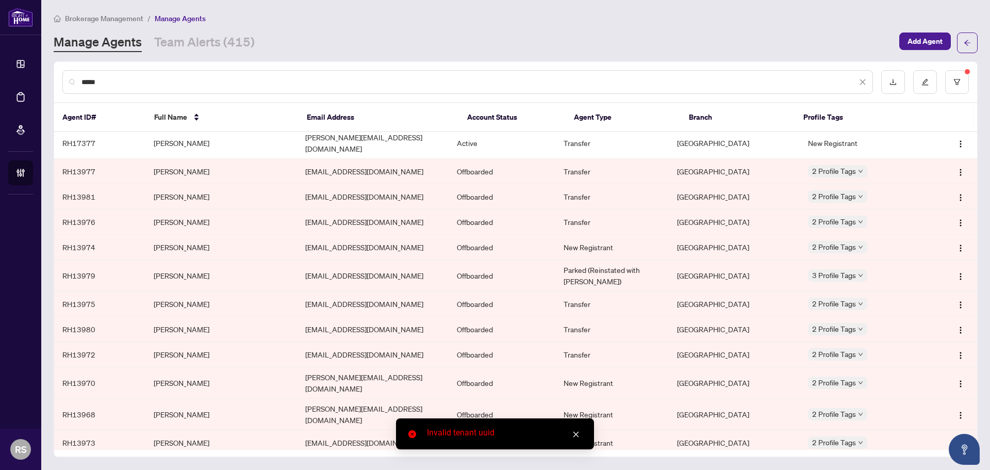
type input "*****"
click at [84, 22] on span "Brokerage Management" at bounding box center [104, 18] width 78 height 9
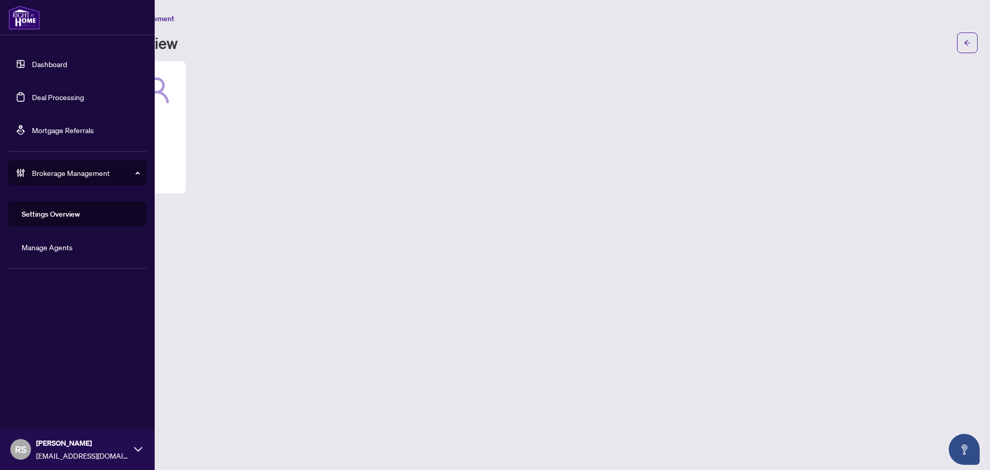
click at [59, 246] on link "Manage Agents" at bounding box center [47, 246] width 51 height 9
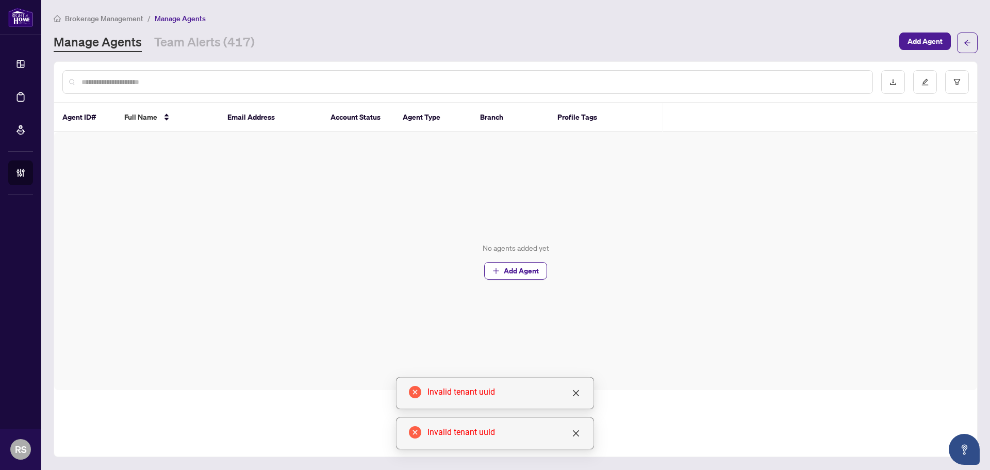
click at [146, 80] on input "text" at bounding box center [472, 81] width 783 height 11
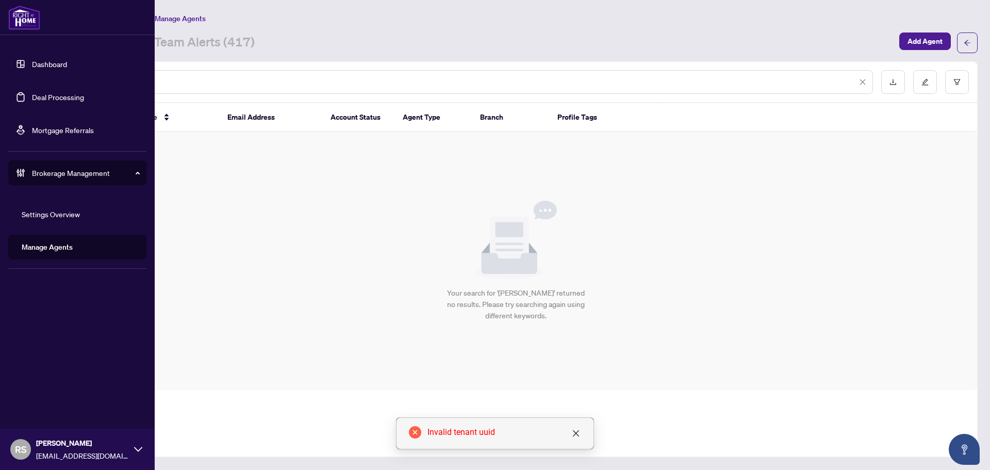
type input "*****"
click at [23, 450] on span "RS" at bounding box center [21, 449] width 12 height 14
click at [44, 409] on span "Logout" at bounding box center [41, 409] width 23 height 16
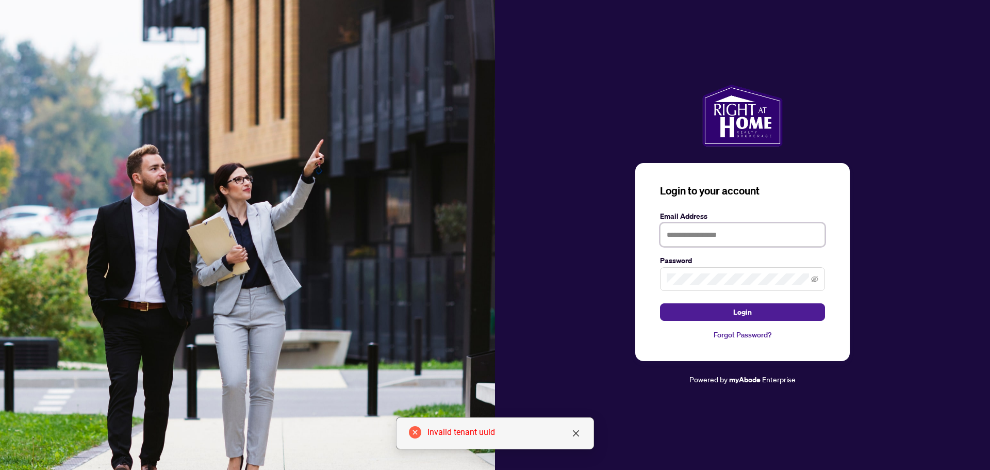
type input "**********"
click at [750, 302] on form "**********" at bounding box center [742, 265] width 165 height 110
click at [576, 434] on icon "close" at bounding box center [576, 433] width 6 height 6
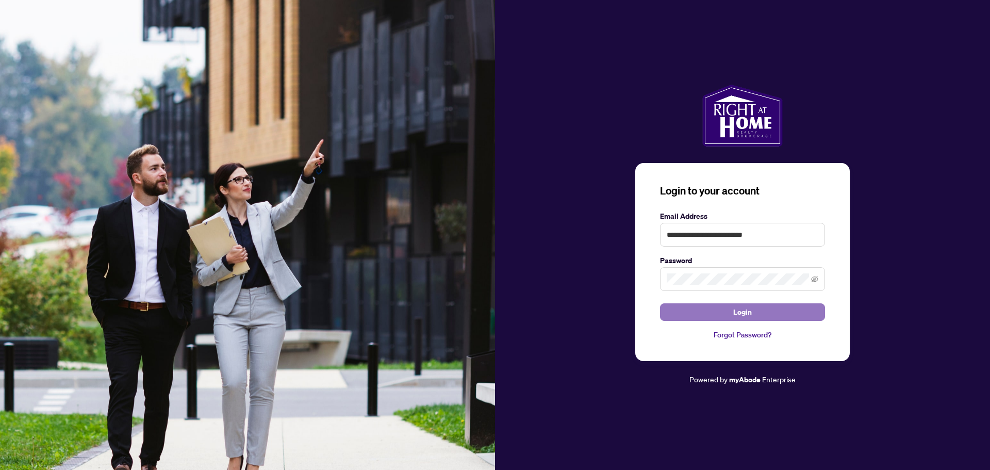
click at [751, 314] on span "Login" at bounding box center [742, 312] width 19 height 16
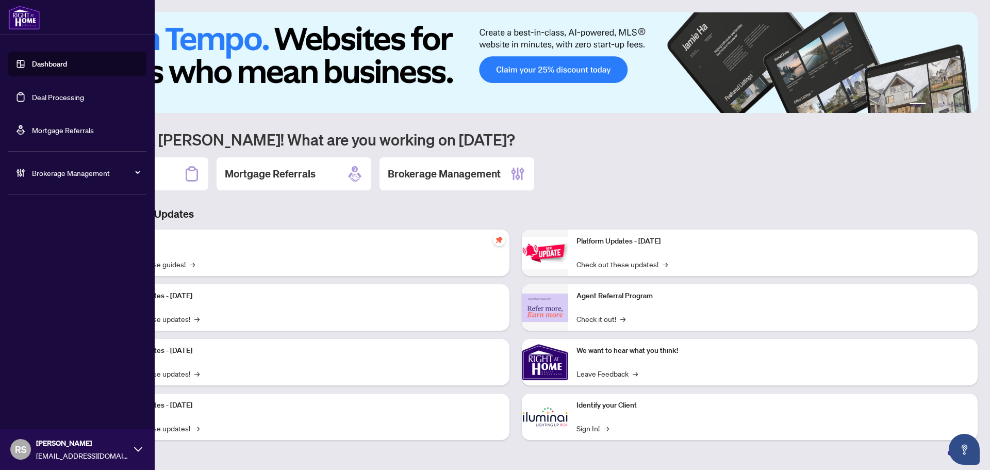
click at [58, 171] on span "Brokerage Management" at bounding box center [85, 172] width 107 height 11
click at [53, 247] on link "Manage Agents" at bounding box center [47, 246] width 51 height 9
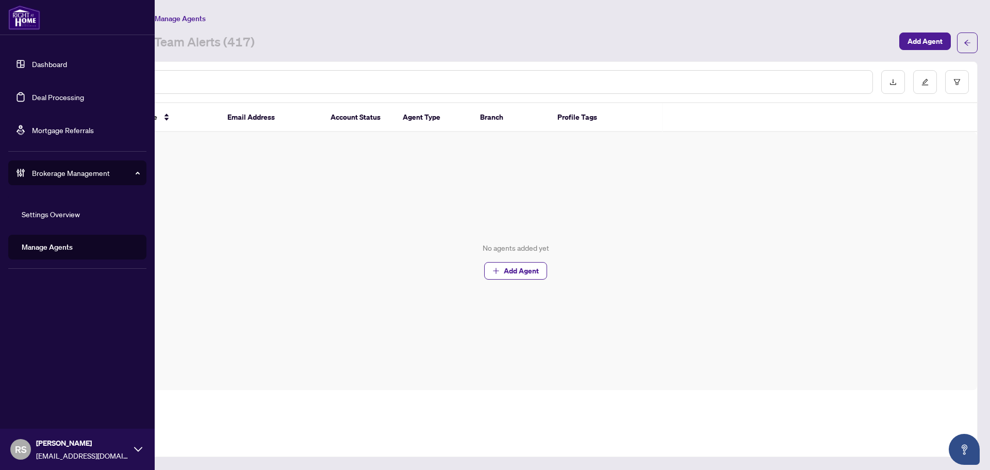
click at [55, 64] on link "Dashboard" at bounding box center [49, 63] width 35 height 9
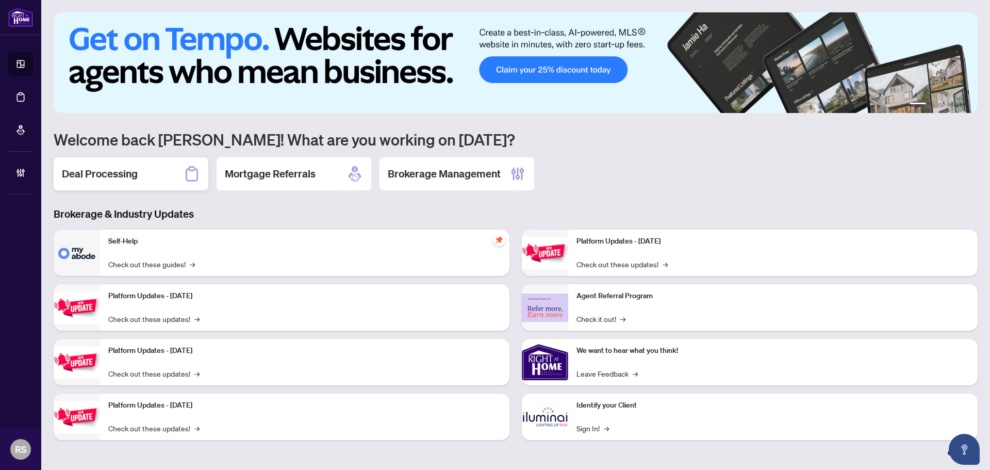
click at [123, 174] on h2 "Deal Processing" at bounding box center [100, 174] width 76 height 14
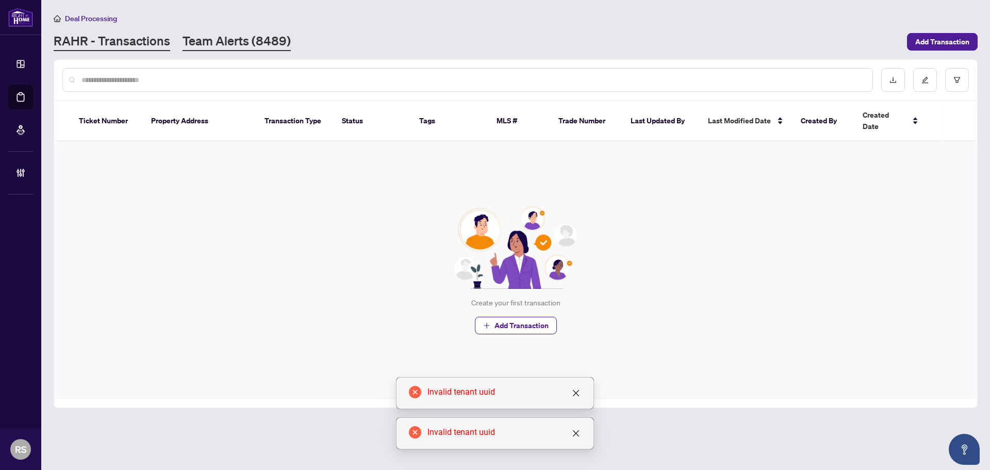
click at [243, 39] on link "Team Alerts (8489)" at bounding box center [237, 41] width 108 height 19
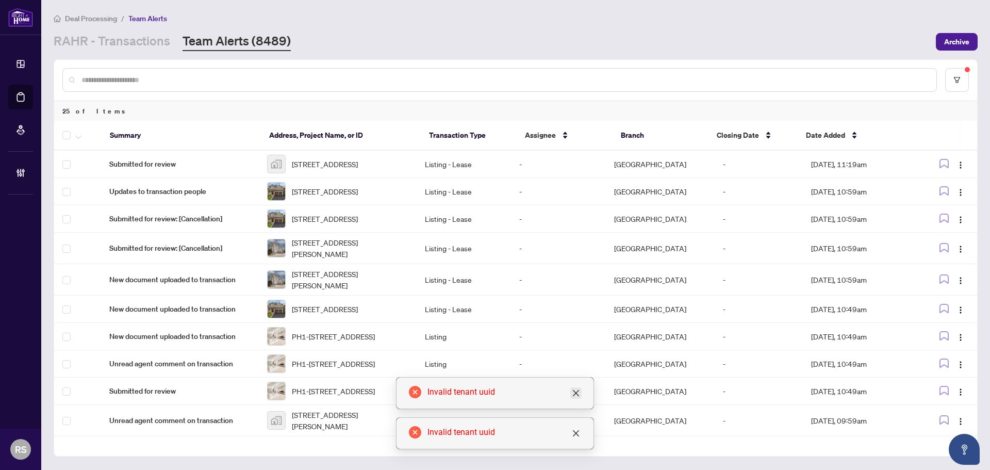
click at [579, 392] on icon "close" at bounding box center [576, 393] width 8 height 8
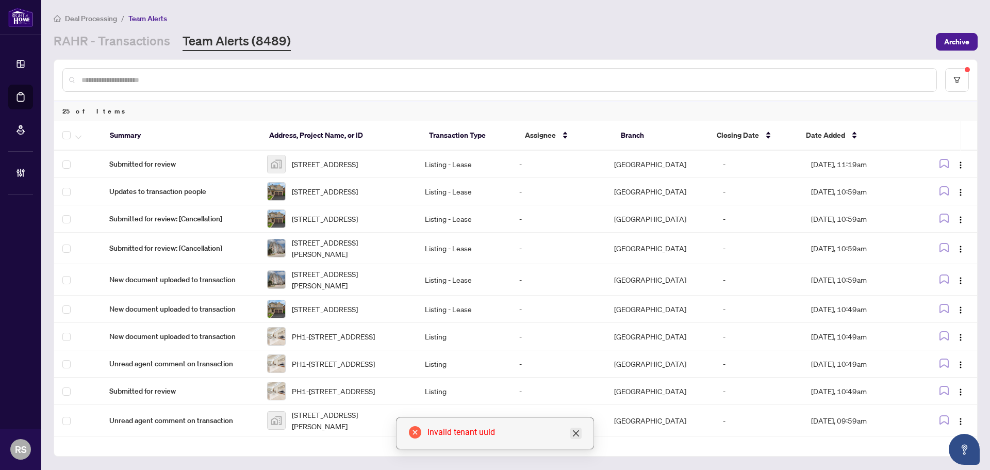
click at [576, 437] on icon "close" at bounding box center [576, 433] width 8 height 8
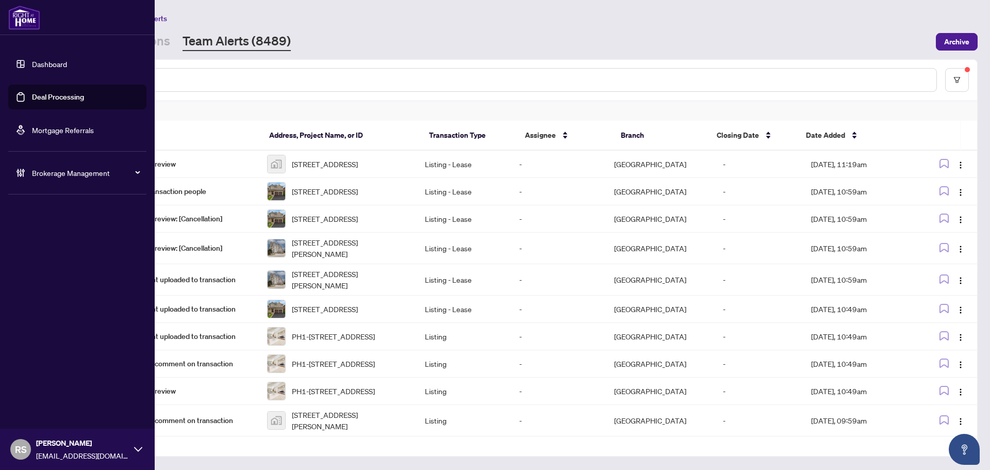
click at [52, 62] on link "Dashboard" at bounding box center [49, 63] width 35 height 9
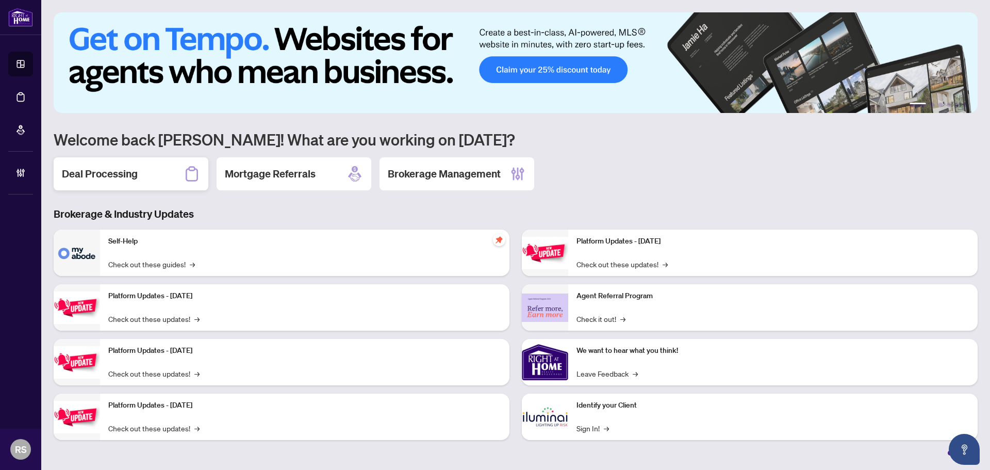
click at [101, 168] on h2 "Deal Processing" at bounding box center [100, 174] width 76 height 14
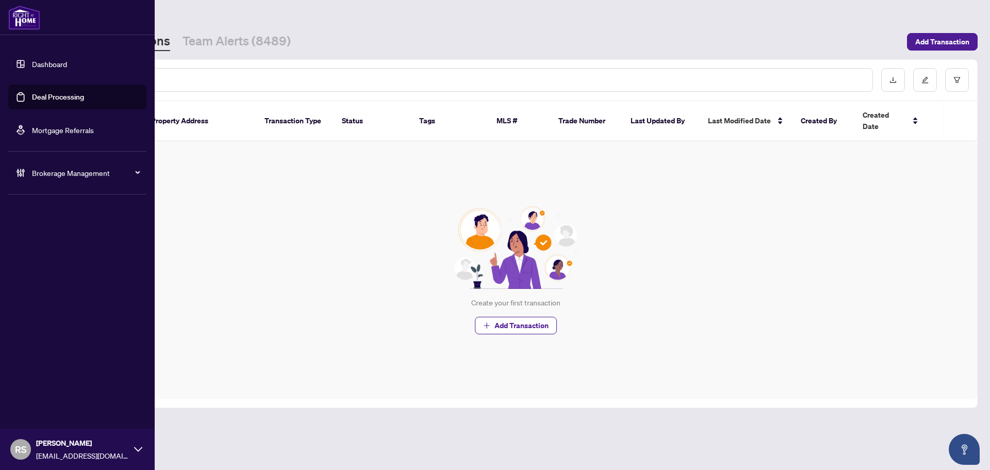
click at [61, 171] on span "Brokerage Management" at bounding box center [85, 172] width 107 height 11
click at [55, 249] on link "Manage Agents" at bounding box center [47, 246] width 51 height 9
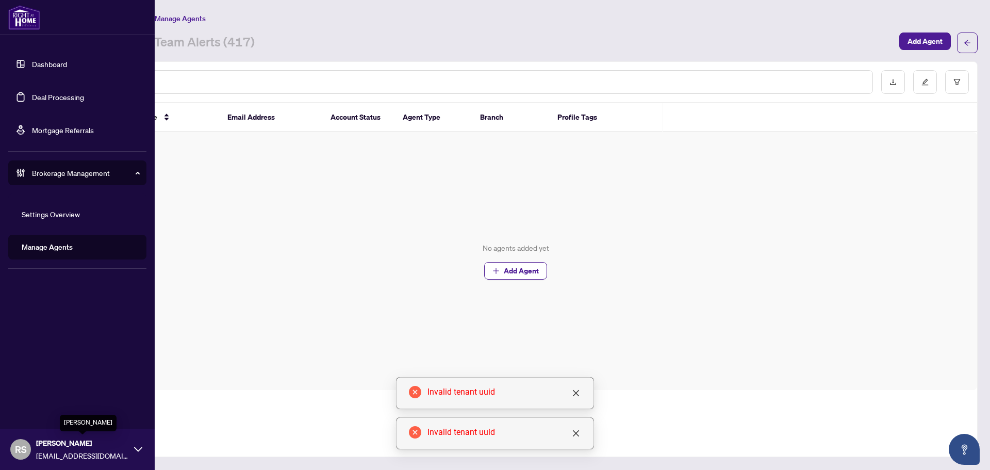
click at [51, 447] on span "[PERSON_NAME]" at bounding box center [82, 442] width 93 height 11
click at [52, 410] on span "Logout" at bounding box center [41, 409] width 23 height 16
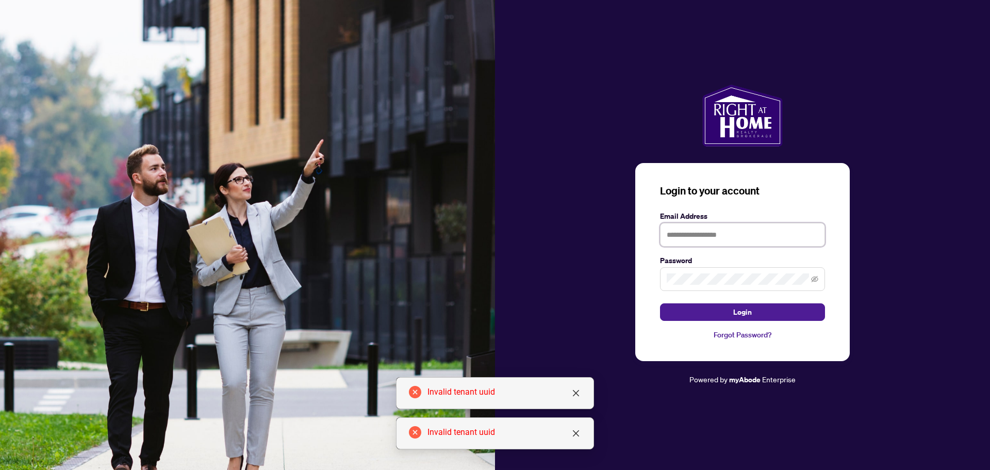
type input "**********"
click at [578, 395] on icon "close" at bounding box center [576, 393] width 6 height 6
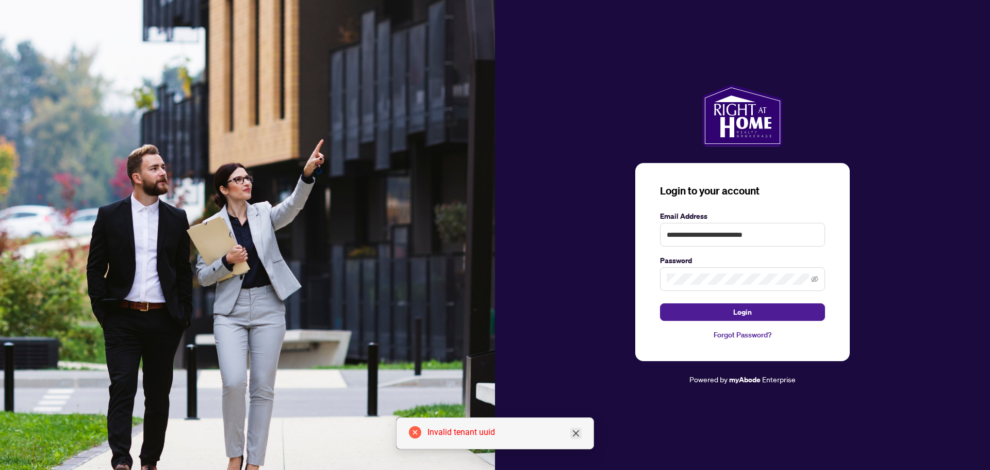
click at [580, 435] on link "Close" at bounding box center [575, 432] width 11 height 11
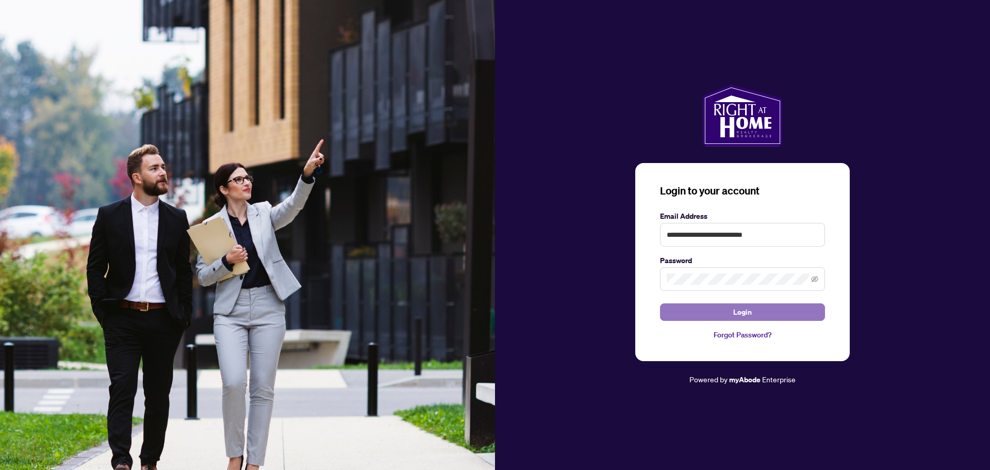
click at [744, 309] on span "Login" at bounding box center [742, 312] width 19 height 16
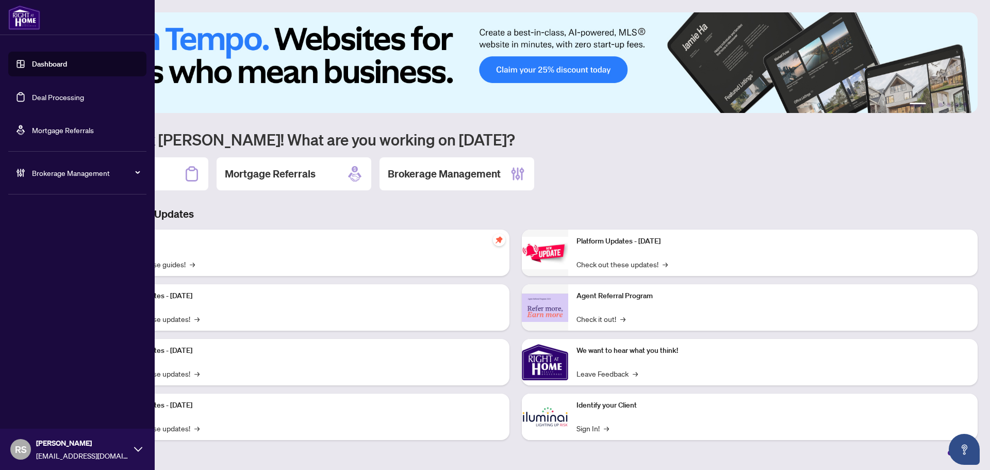
click at [59, 173] on span "Brokerage Management" at bounding box center [85, 172] width 107 height 11
click at [45, 250] on link "Manage Agents" at bounding box center [47, 246] width 51 height 9
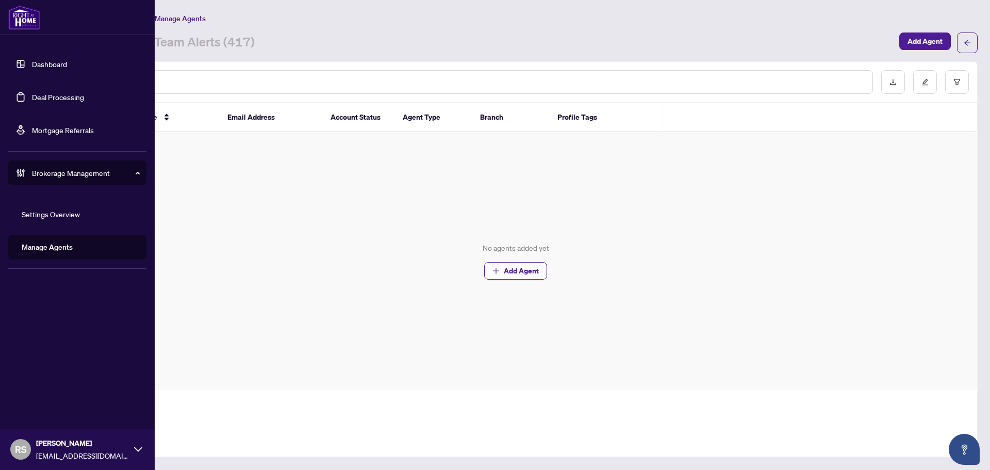
click at [36, 63] on link "Dashboard" at bounding box center [49, 63] width 35 height 9
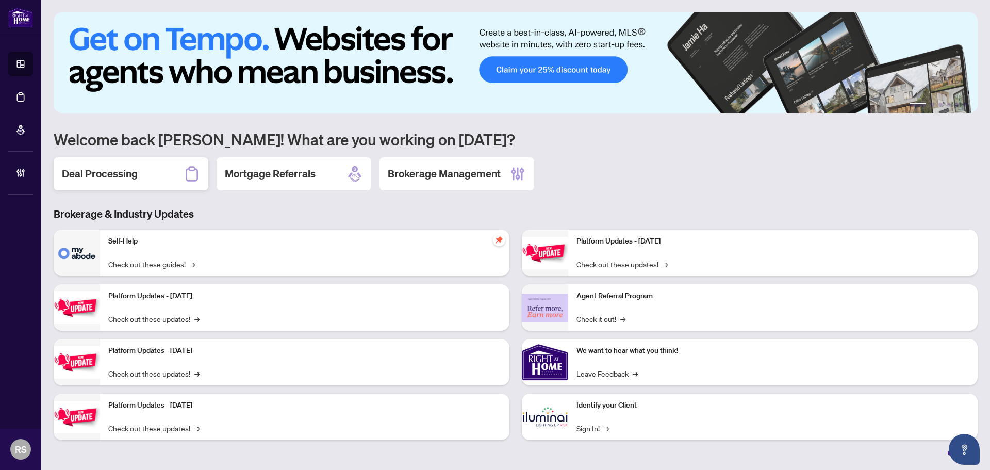
click at [102, 178] on h2 "Deal Processing" at bounding box center [100, 174] width 76 height 14
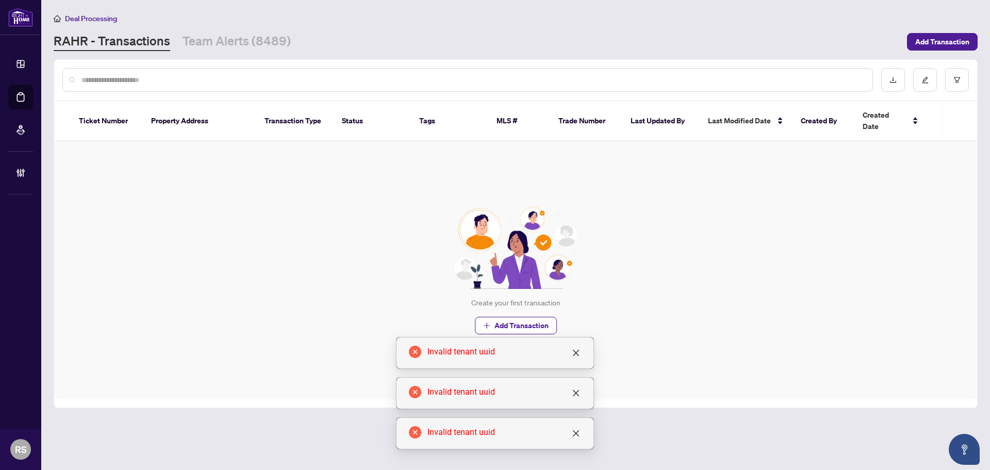
click at [173, 81] on input "text" at bounding box center [472, 79] width 783 height 11
click at [234, 40] on link "Team Alerts (8489)" at bounding box center [237, 41] width 108 height 19
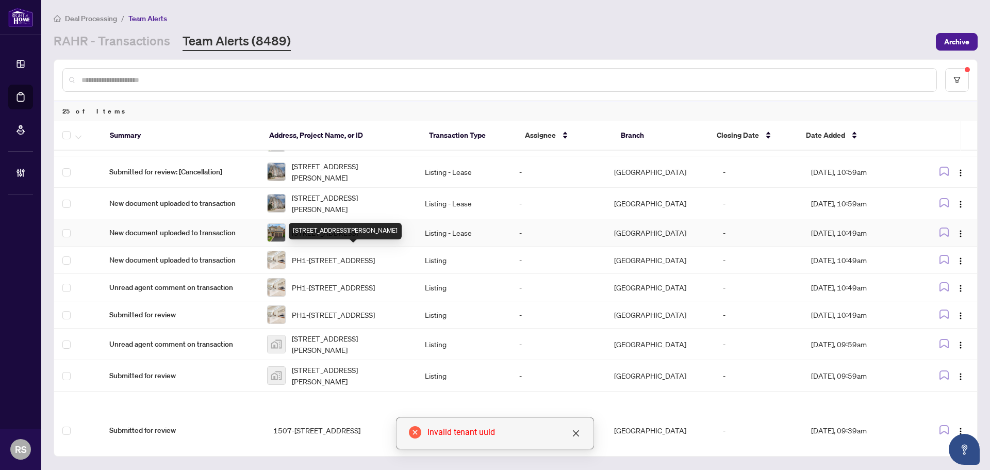
scroll to position [103, 0]
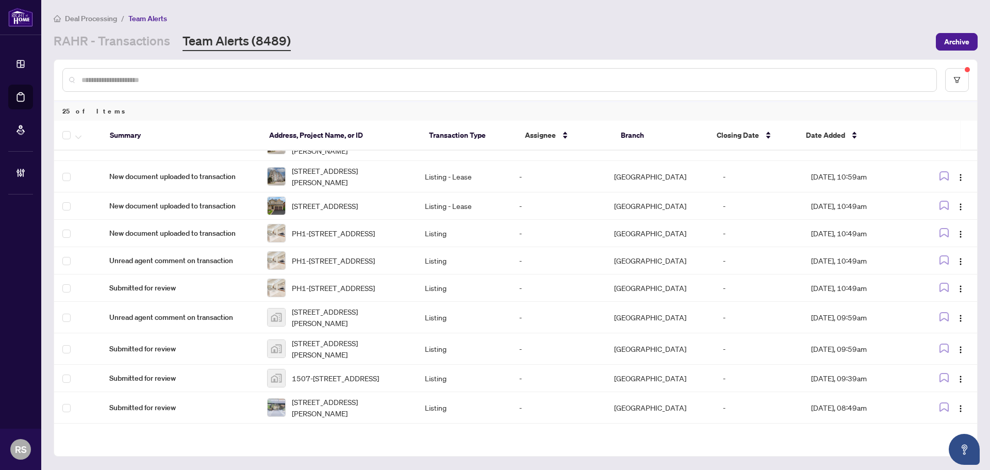
click at [932, 11] on main "Deal Processing / Team Alerts RAHR - Transactions Team Alerts (8489) Archive 25…" at bounding box center [515, 235] width 949 height 470
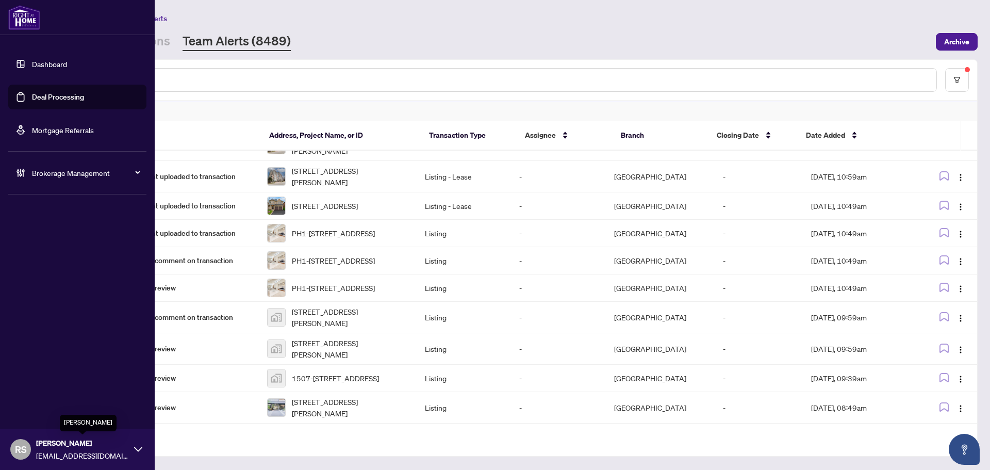
click at [44, 442] on span "[PERSON_NAME]" at bounding box center [82, 442] width 93 height 11
click at [37, 413] on span "Logout" at bounding box center [41, 409] width 23 height 16
